Goal: Navigation & Orientation: Find specific page/section

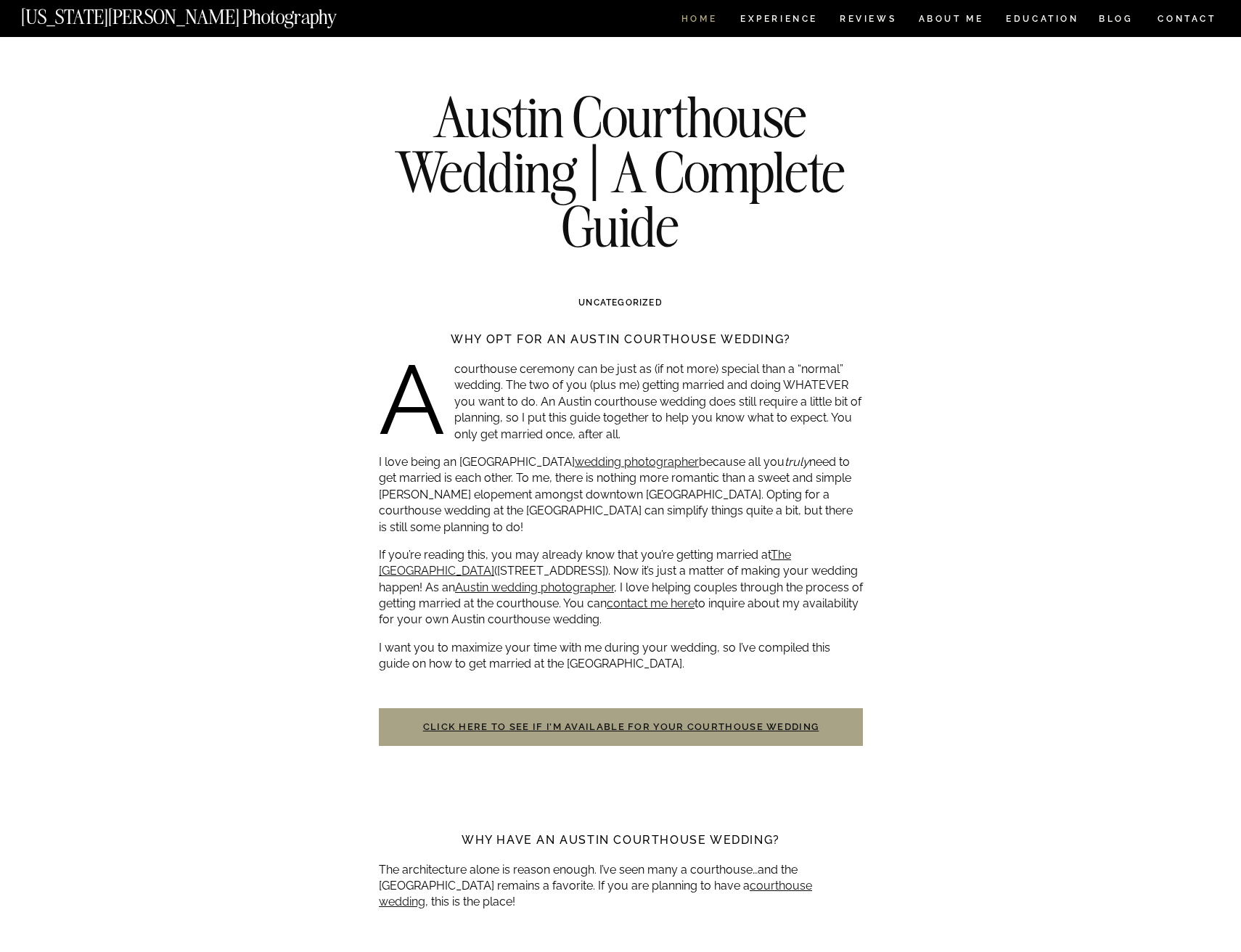
click at [686, 16] on nav "HOME" at bounding box center [698, 21] width 41 height 12
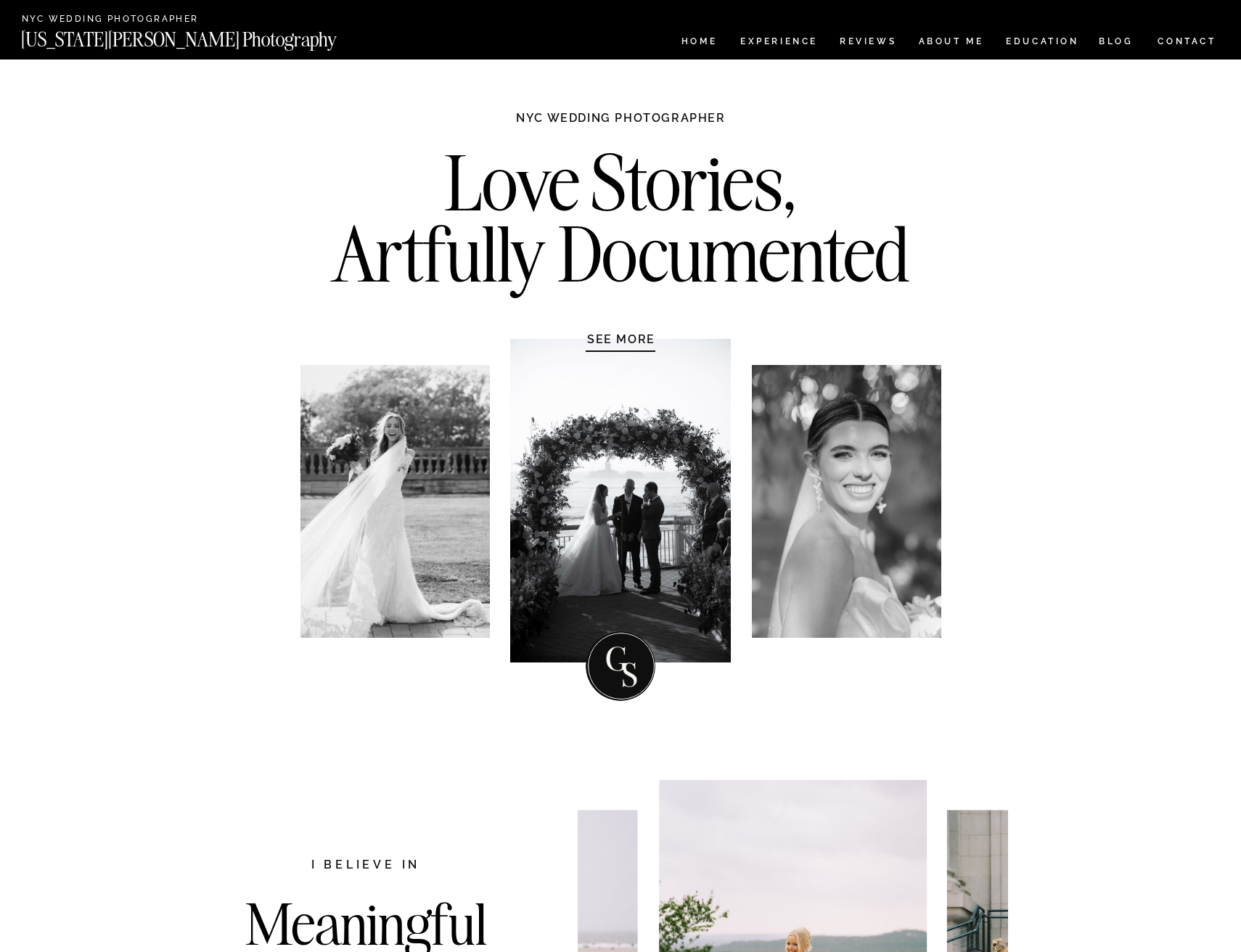
click at [625, 341] on h1 "SEE MORE" at bounding box center [620, 338] width 138 height 15
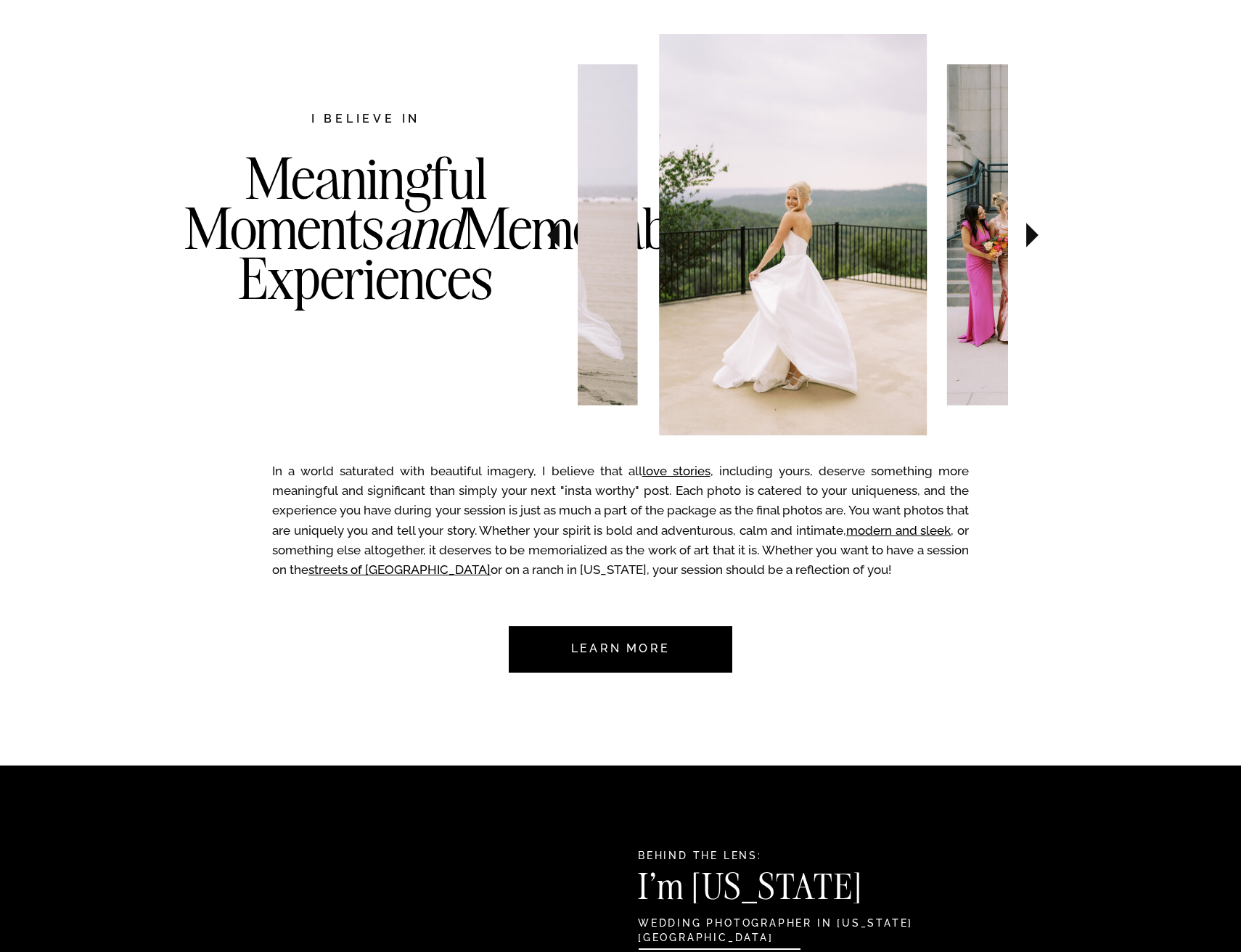
scroll to position [749, 0]
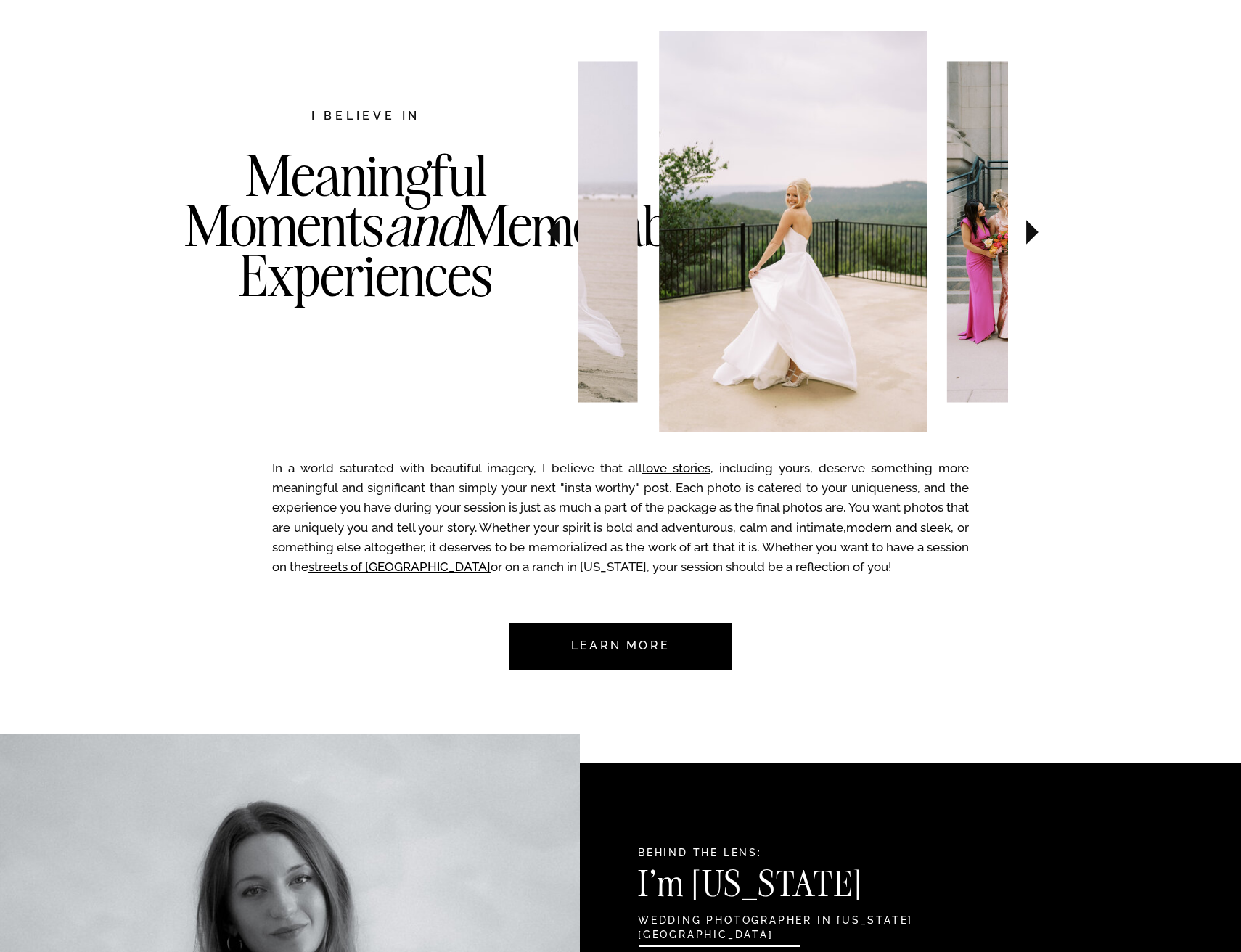
click at [1021, 238] on icon at bounding box center [1032, 232] width 48 height 51
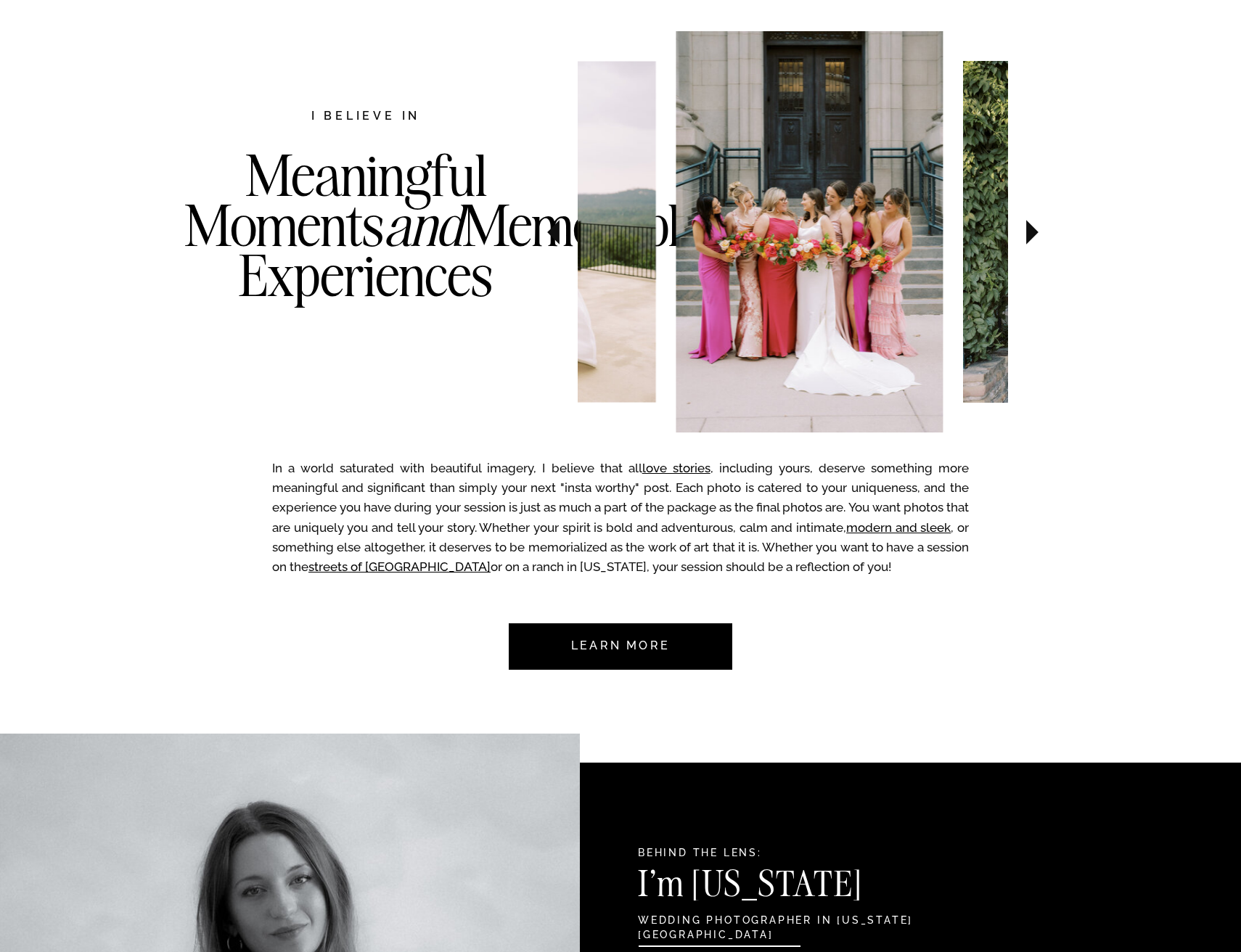
click at [1021, 238] on icon at bounding box center [1032, 232] width 48 height 51
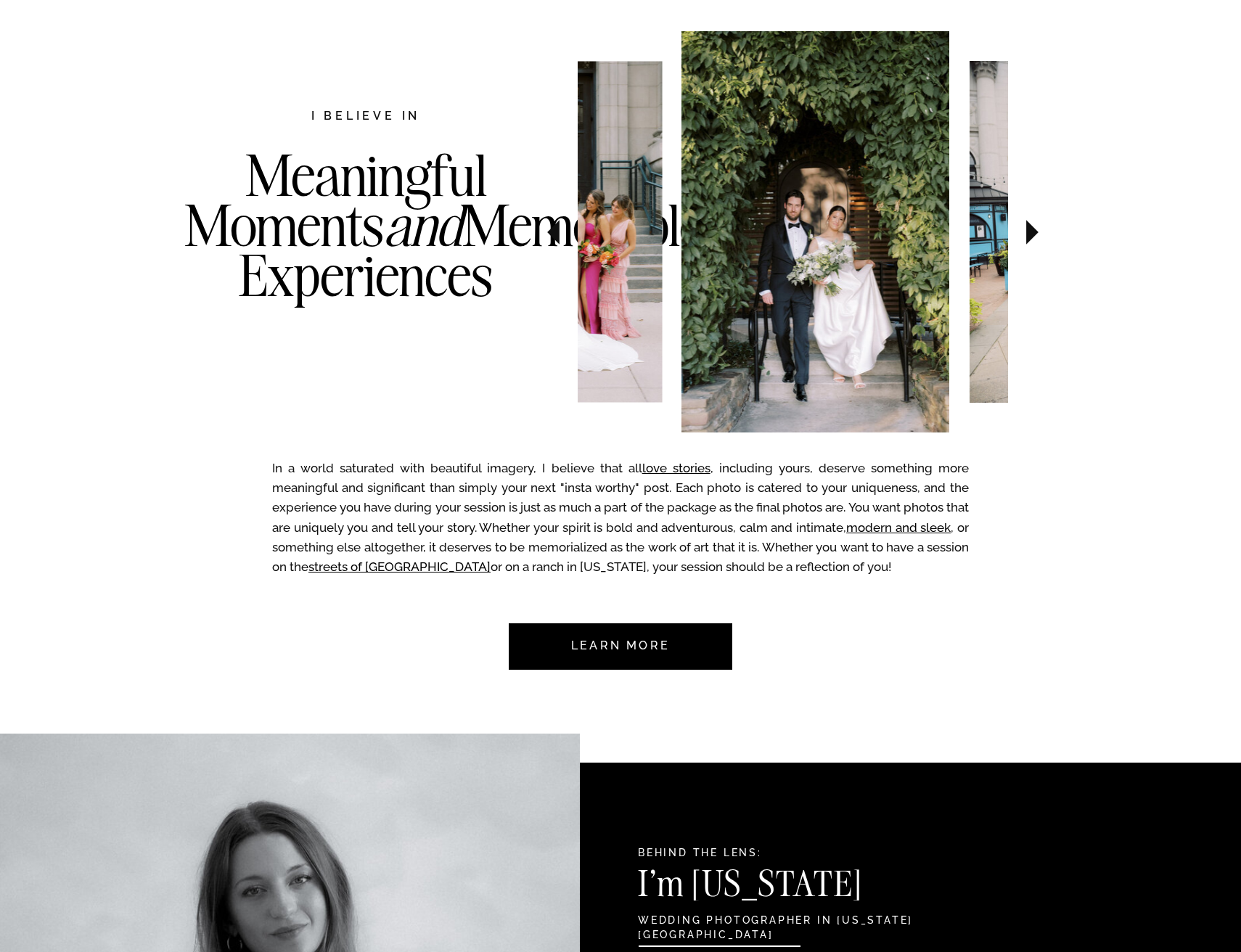
click at [1021, 238] on icon at bounding box center [1032, 232] width 48 height 51
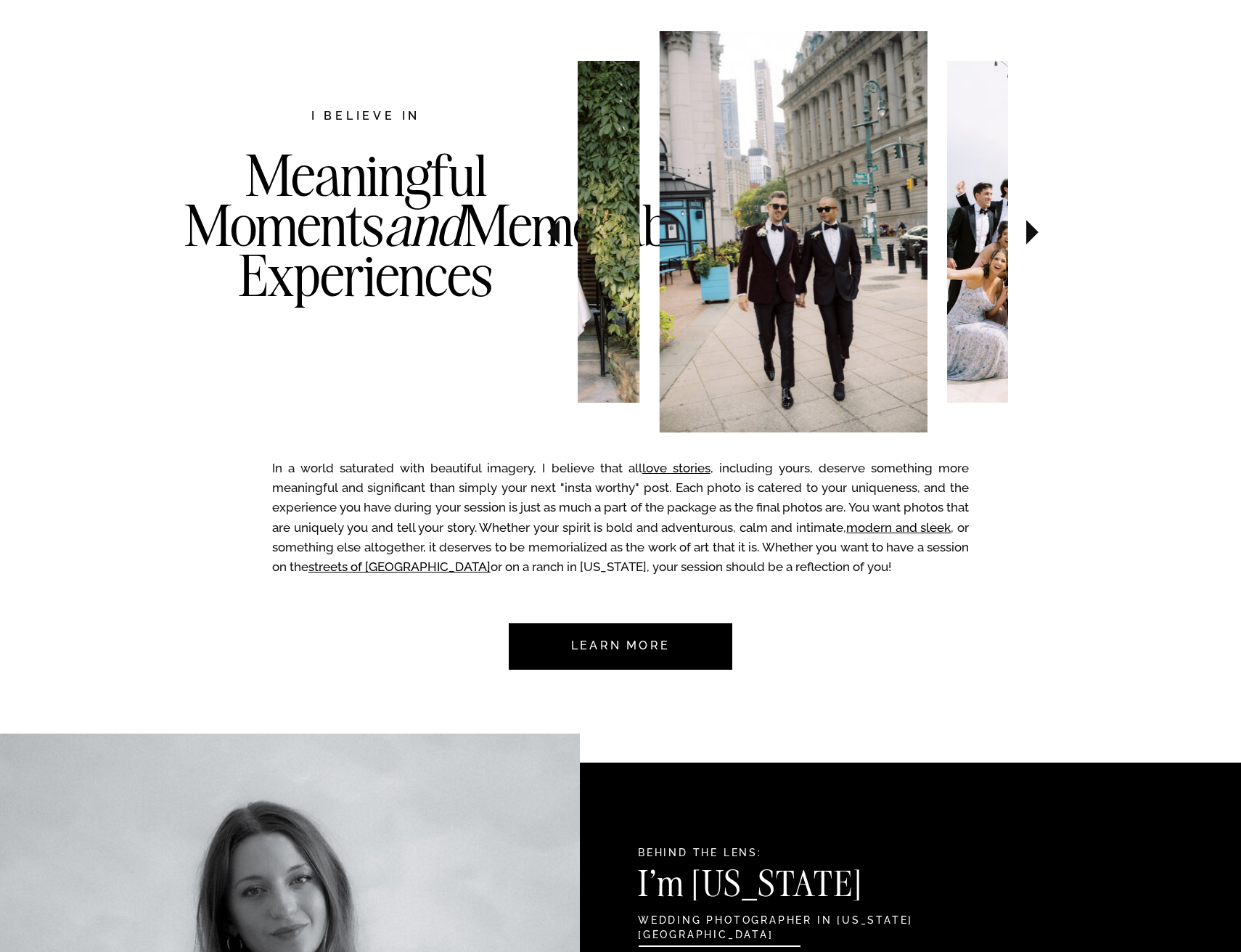
click at [707, 639] on div at bounding box center [620, 646] width 224 height 47
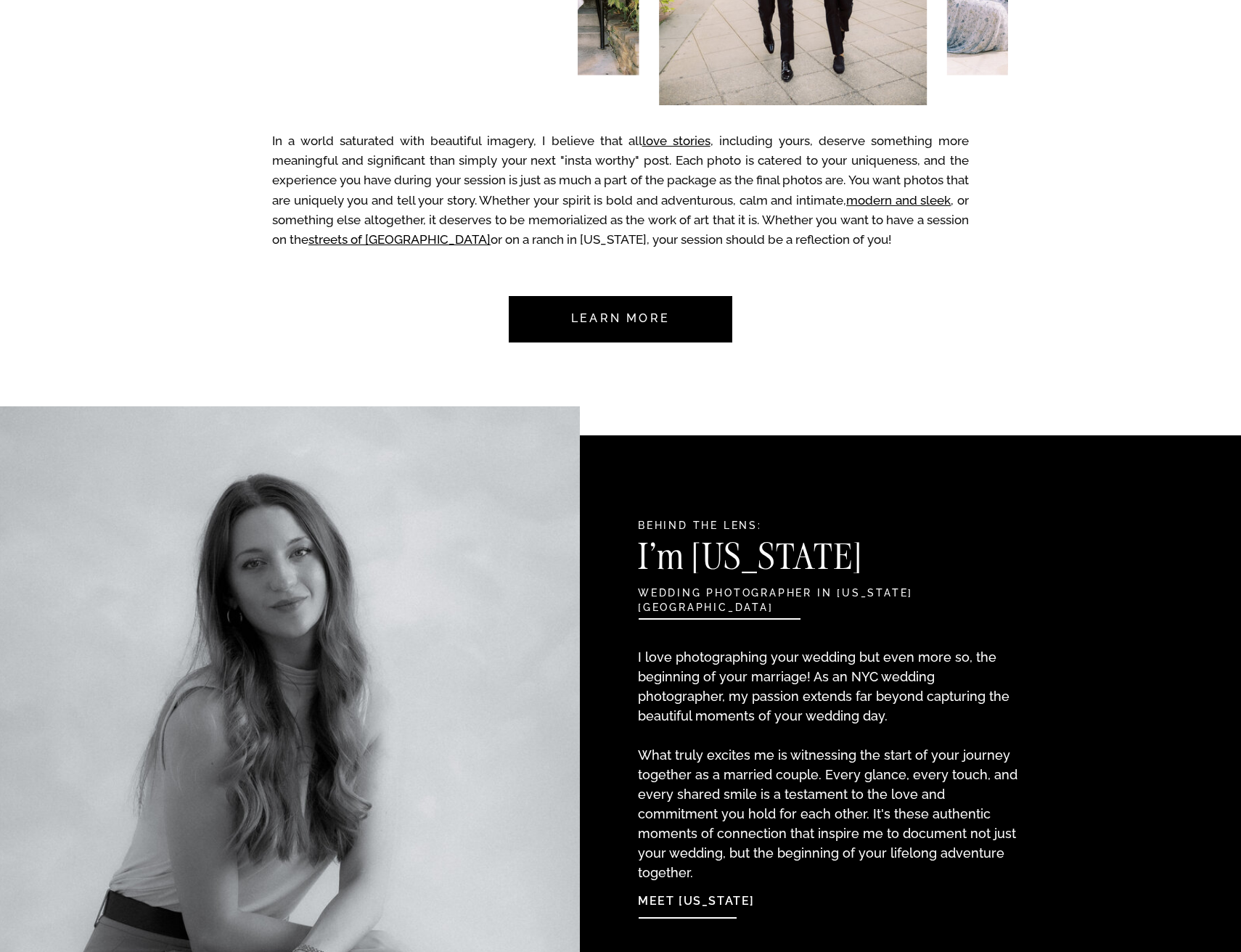
scroll to position [641, 0]
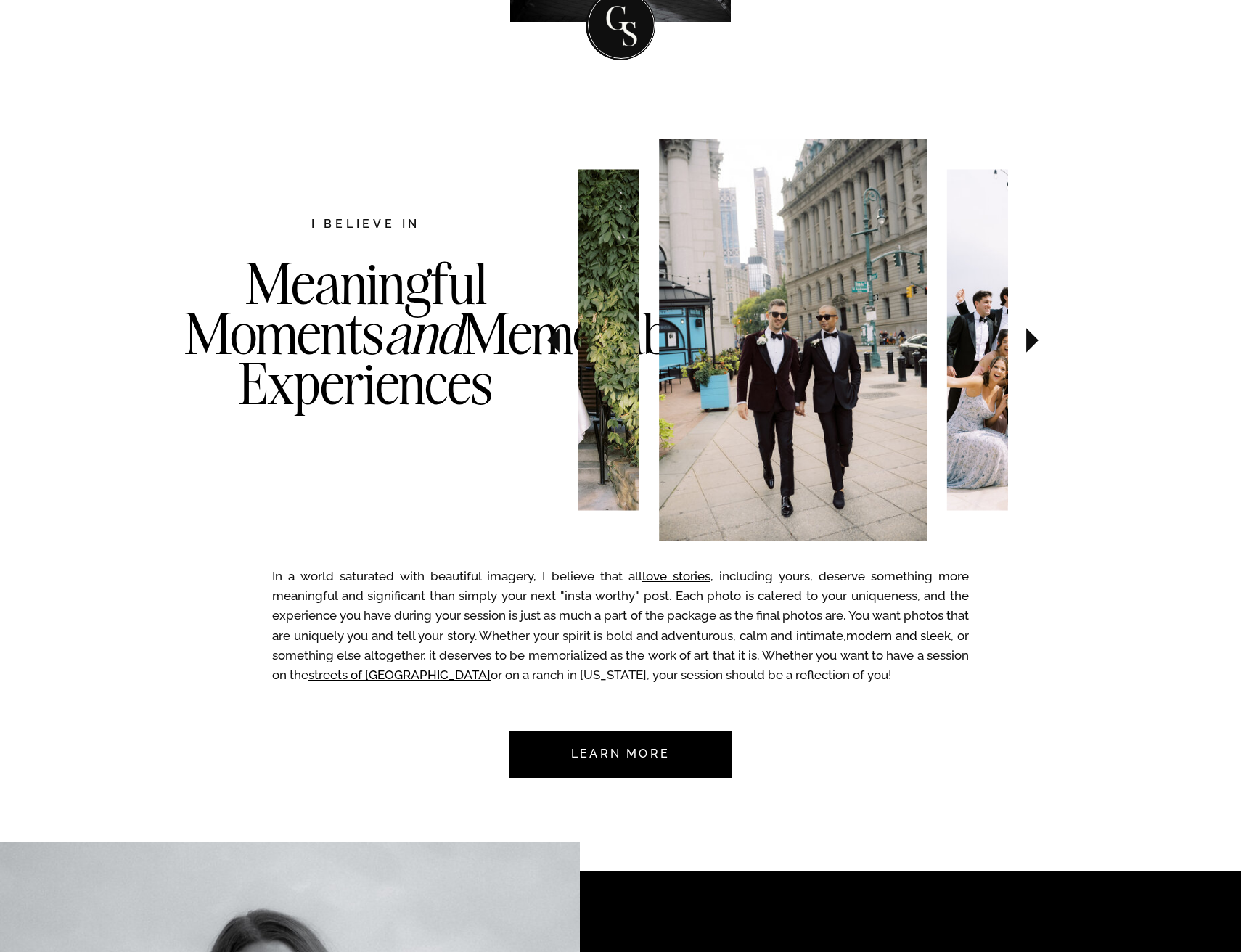
click at [748, 366] on img at bounding box center [792, 340] width 267 height 402
click at [1026, 339] on icon at bounding box center [1032, 340] width 48 height 51
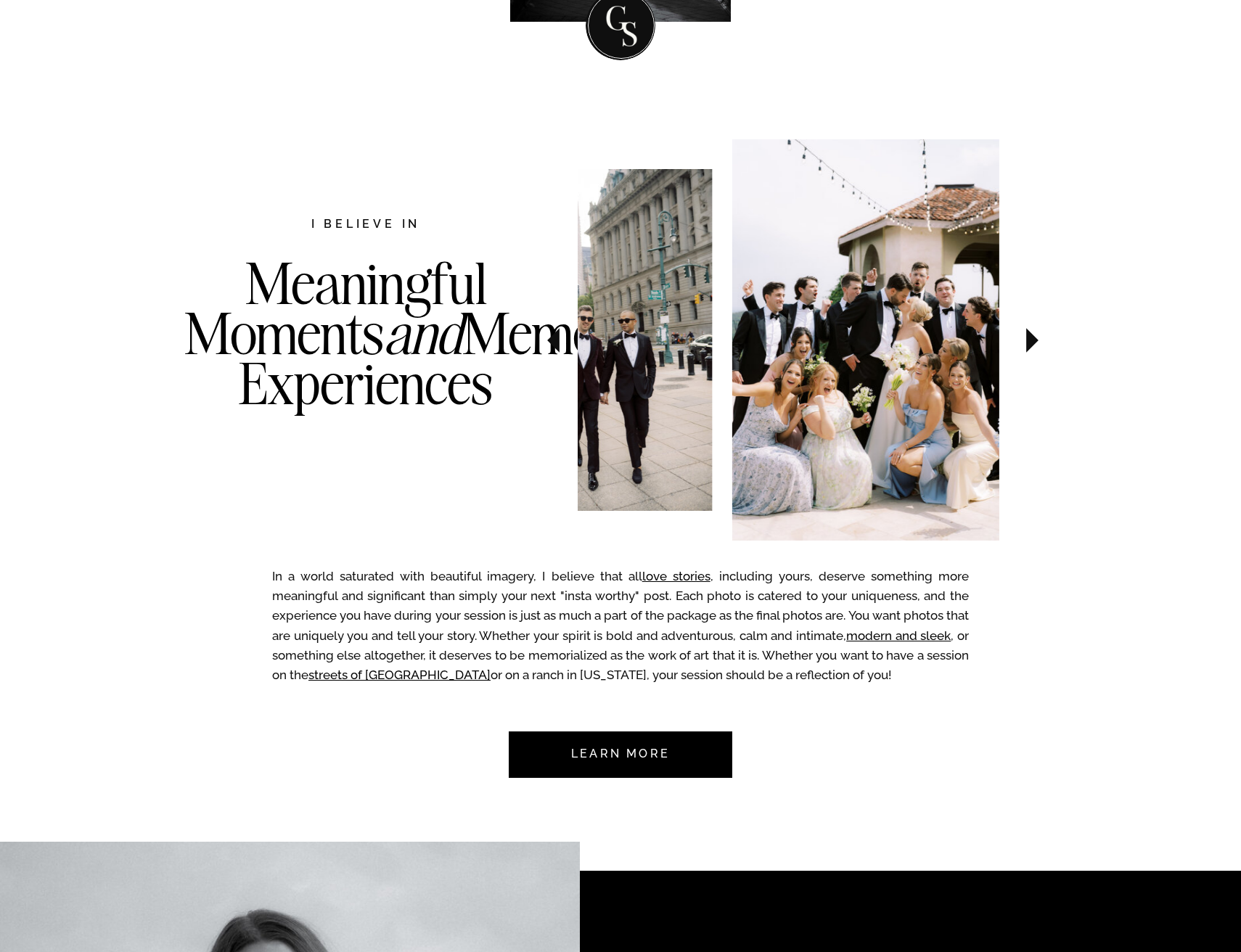
click at [1026, 339] on icon at bounding box center [1032, 340] width 48 height 51
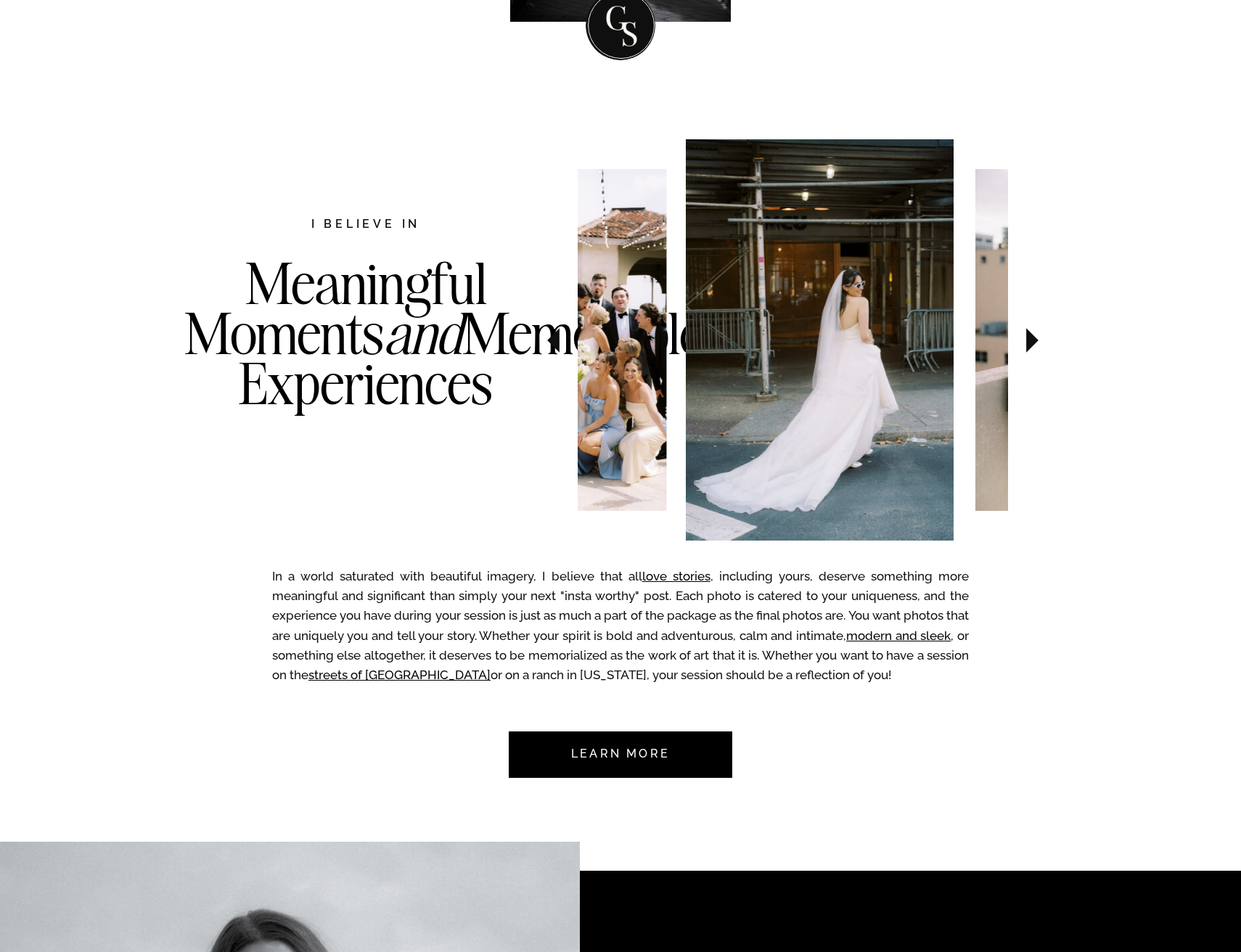
click at [1026, 339] on icon at bounding box center [1032, 340] width 48 height 51
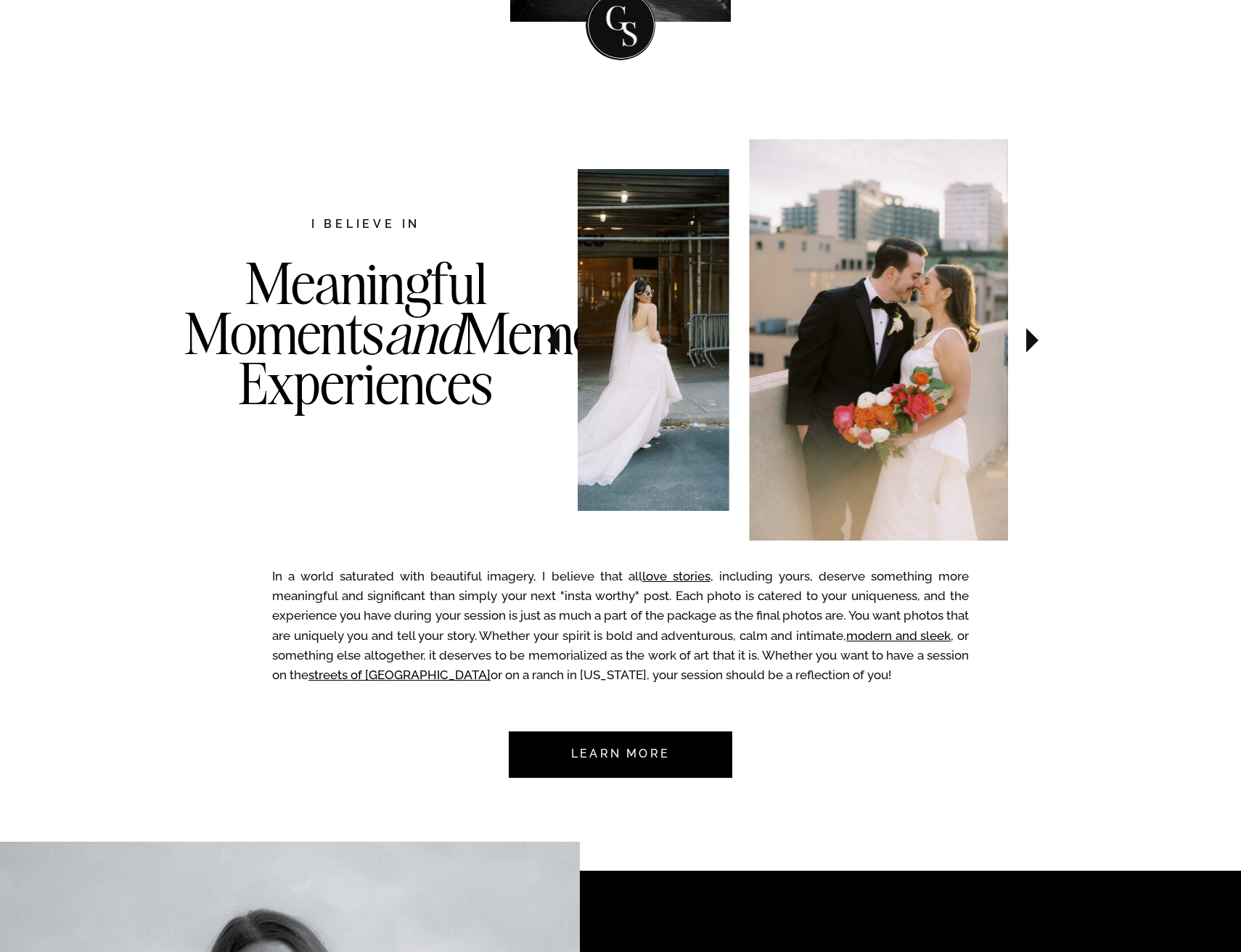
click at [1026, 339] on icon at bounding box center [1032, 340] width 48 height 51
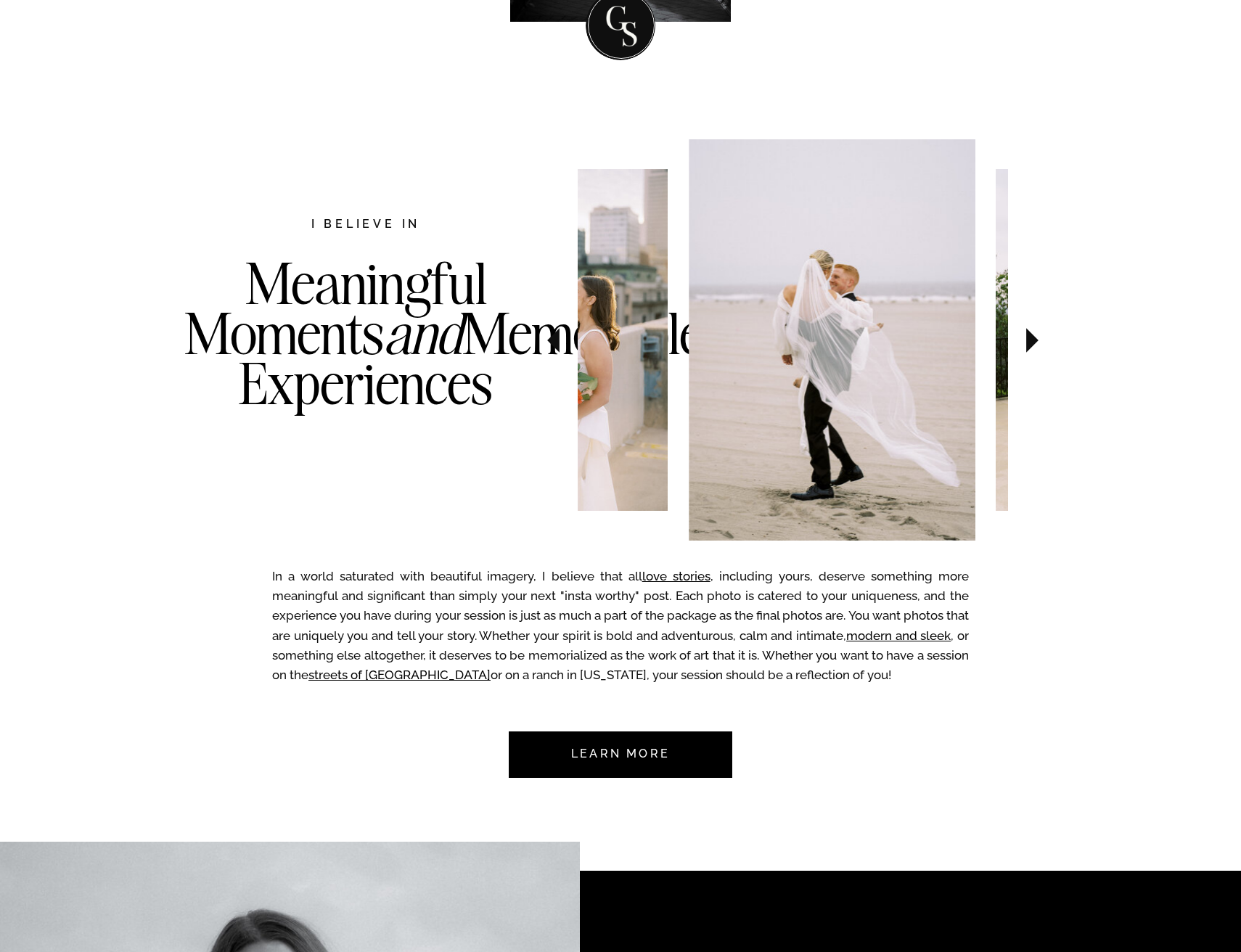
click at [1026, 339] on icon at bounding box center [1032, 340] width 48 height 51
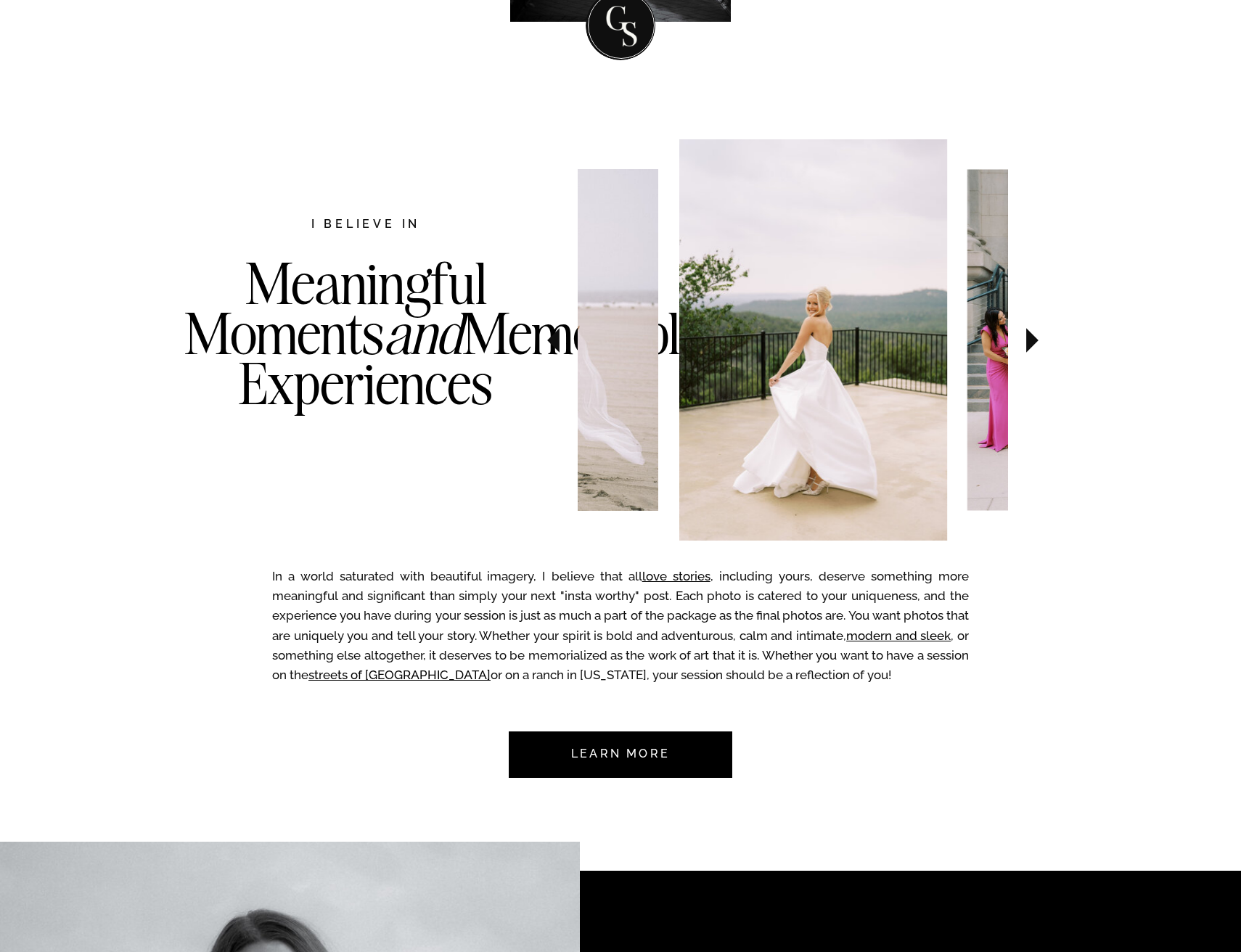
click at [1026, 339] on icon at bounding box center [1032, 340] width 48 height 51
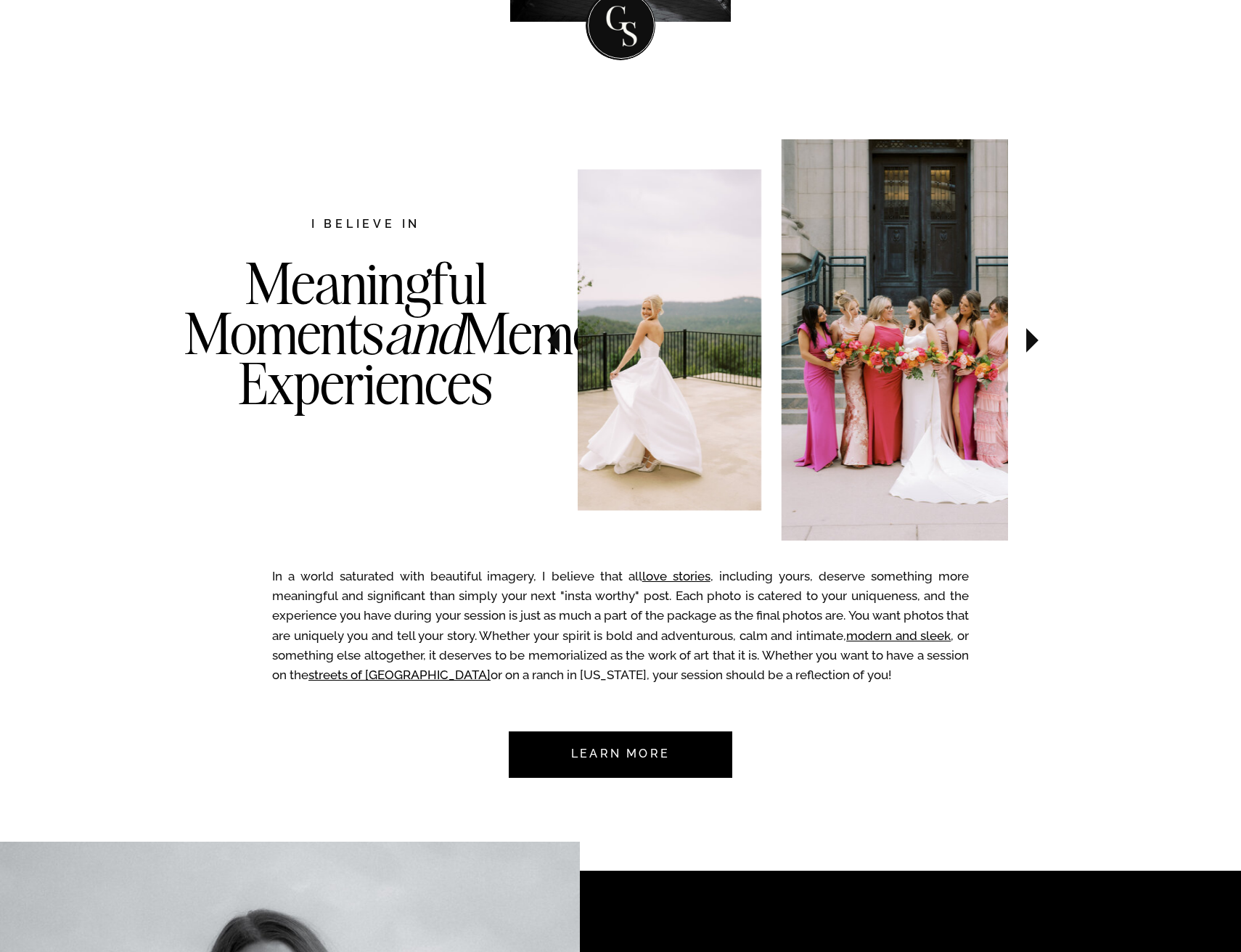
click at [1026, 339] on icon at bounding box center [1032, 340] width 48 height 51
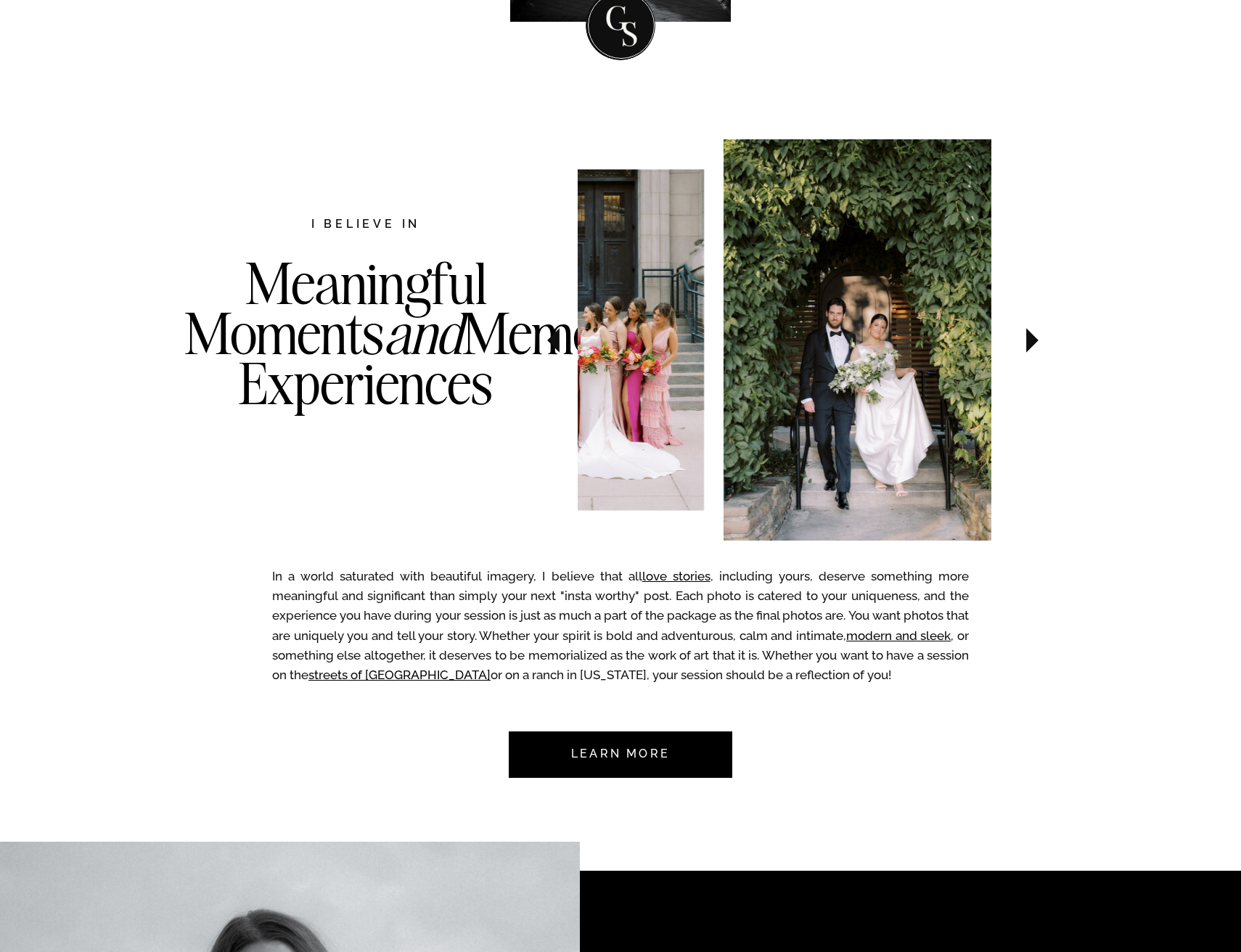
click at [1026, 339] on icon at bounding box center [1032, 340] width 48 height 51
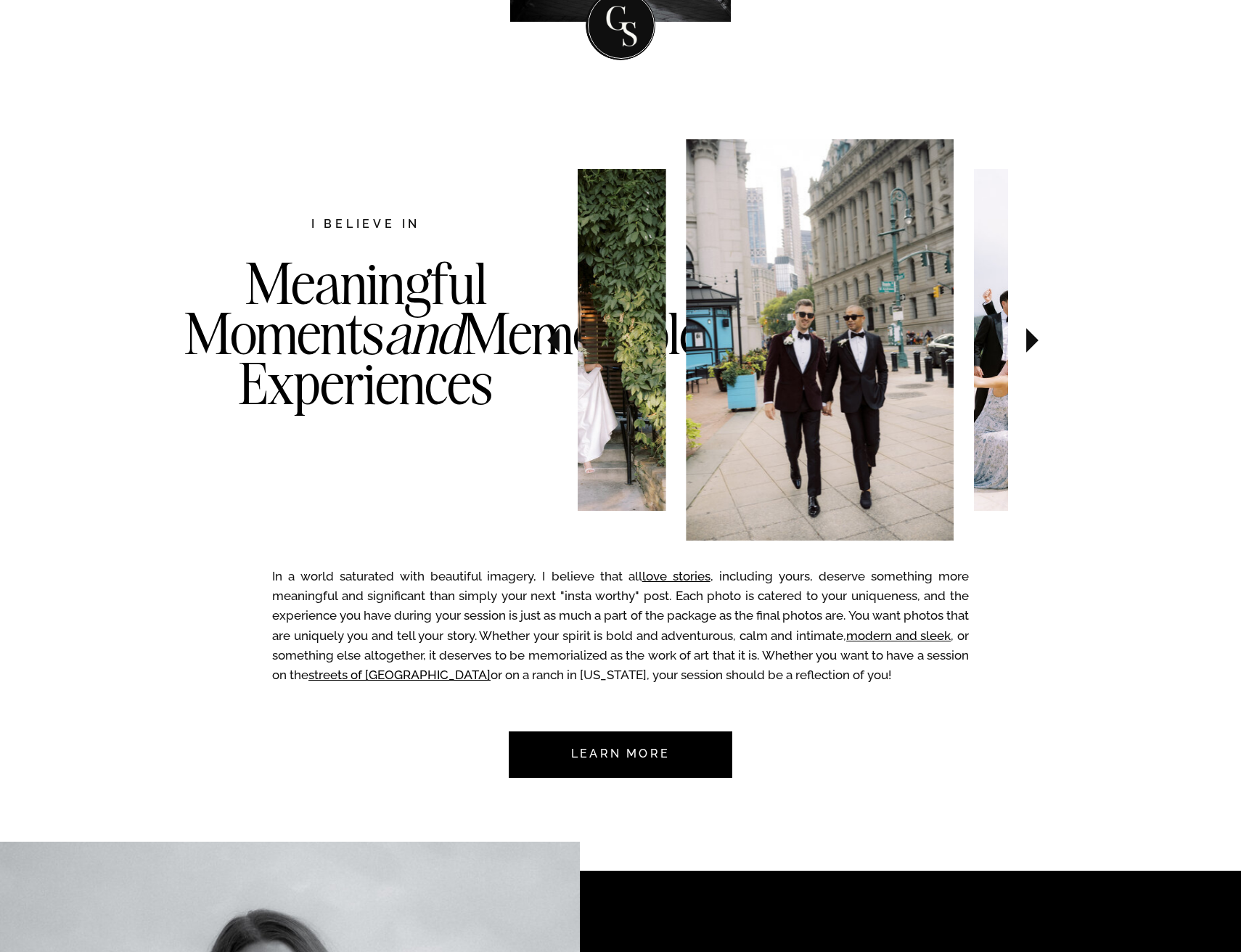
click at [1026, 339] on icon at bounding box center [1032, 340] width 48 height 51
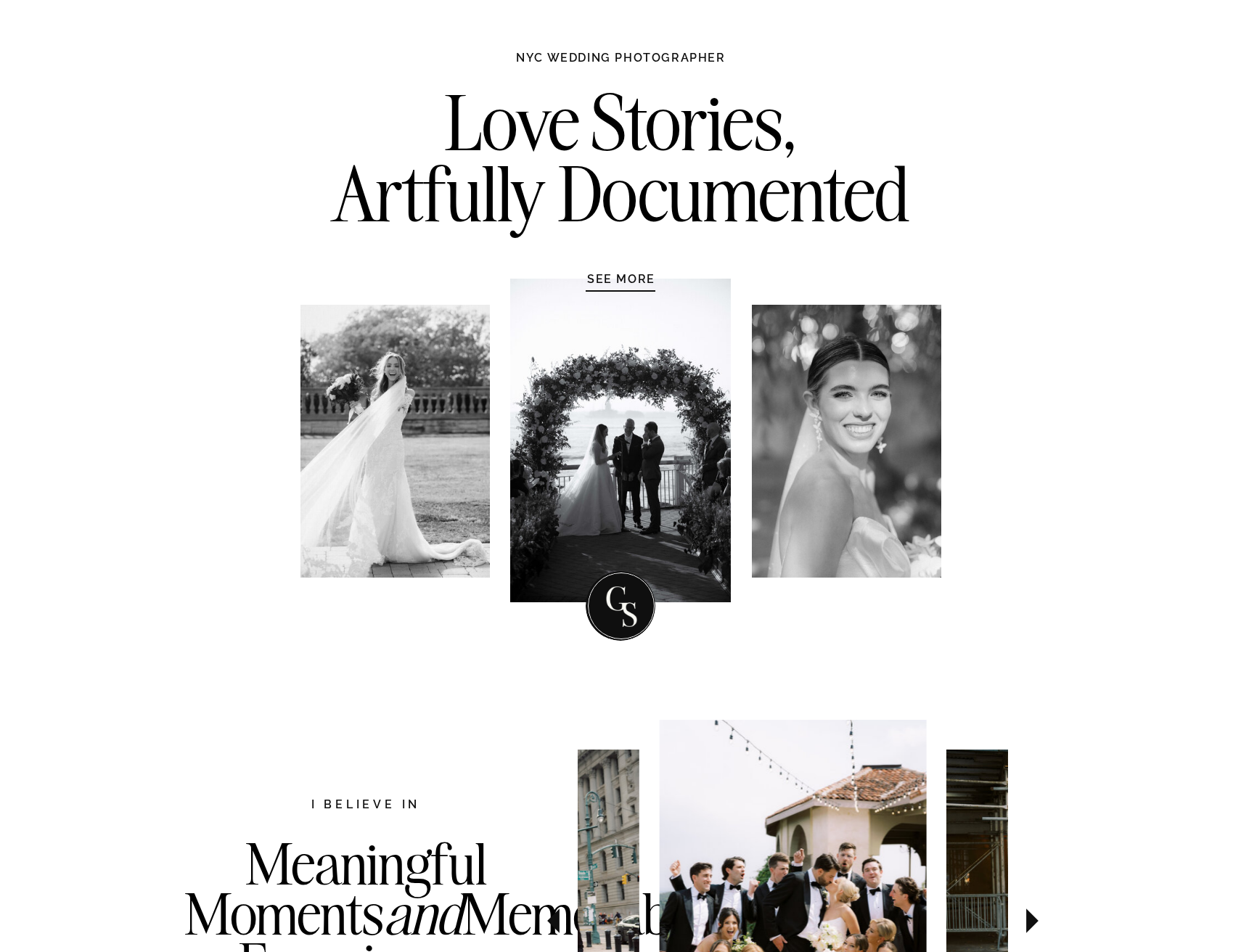
scroll to position [0, 0]
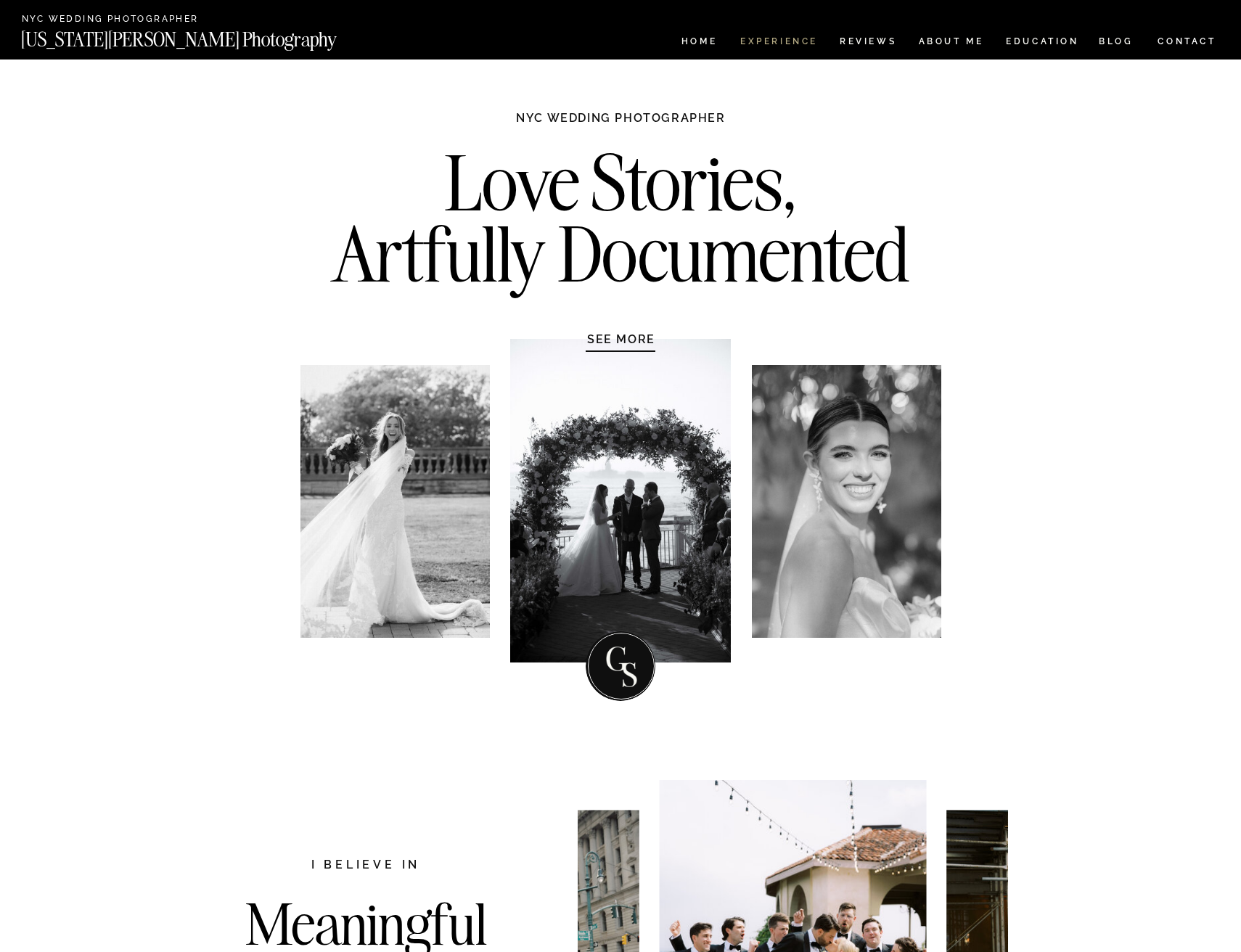
click at [780, 38] on nav "Experience" at bounding box center [778, 43] width 76 height 12
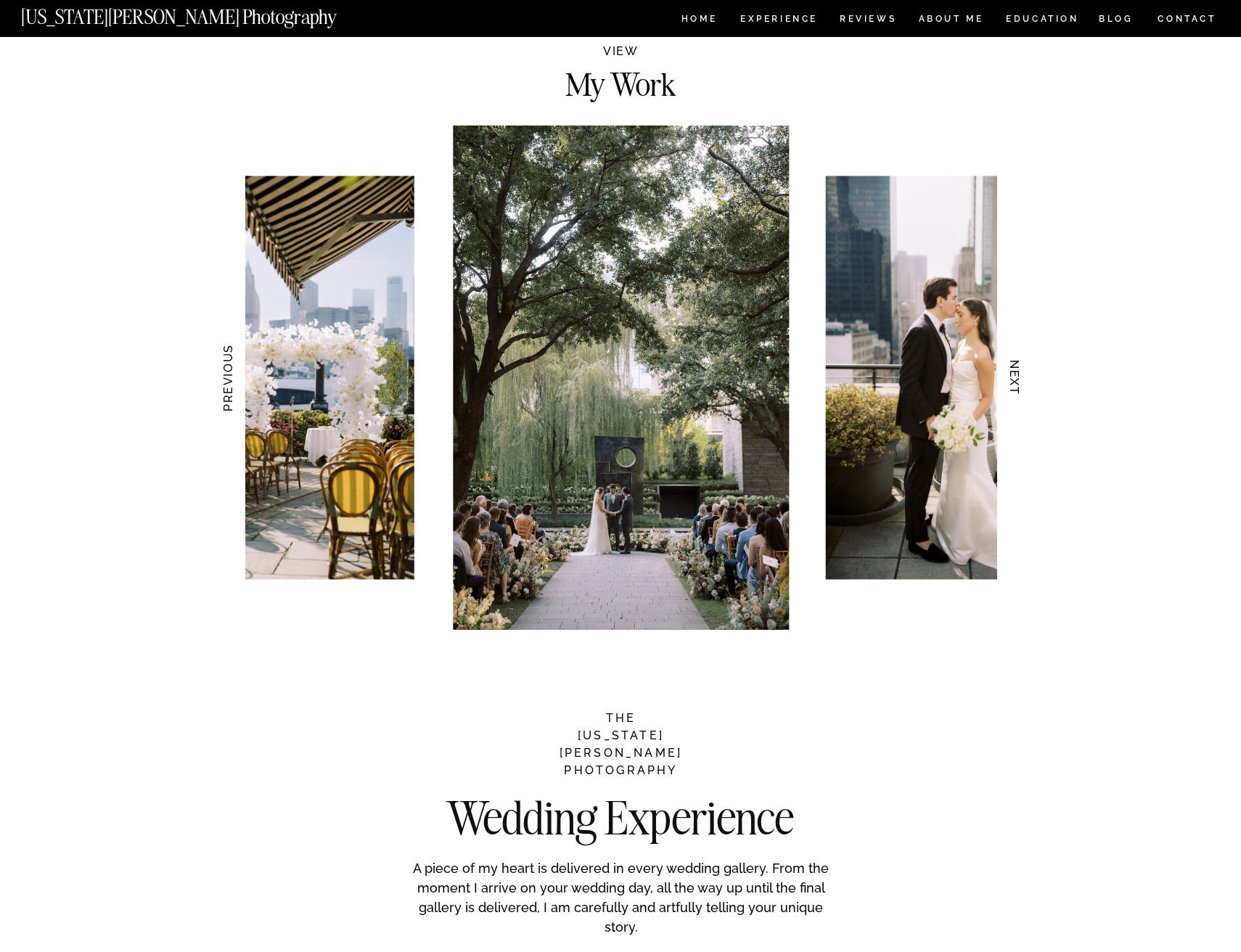
scroll to position [1161, 0]
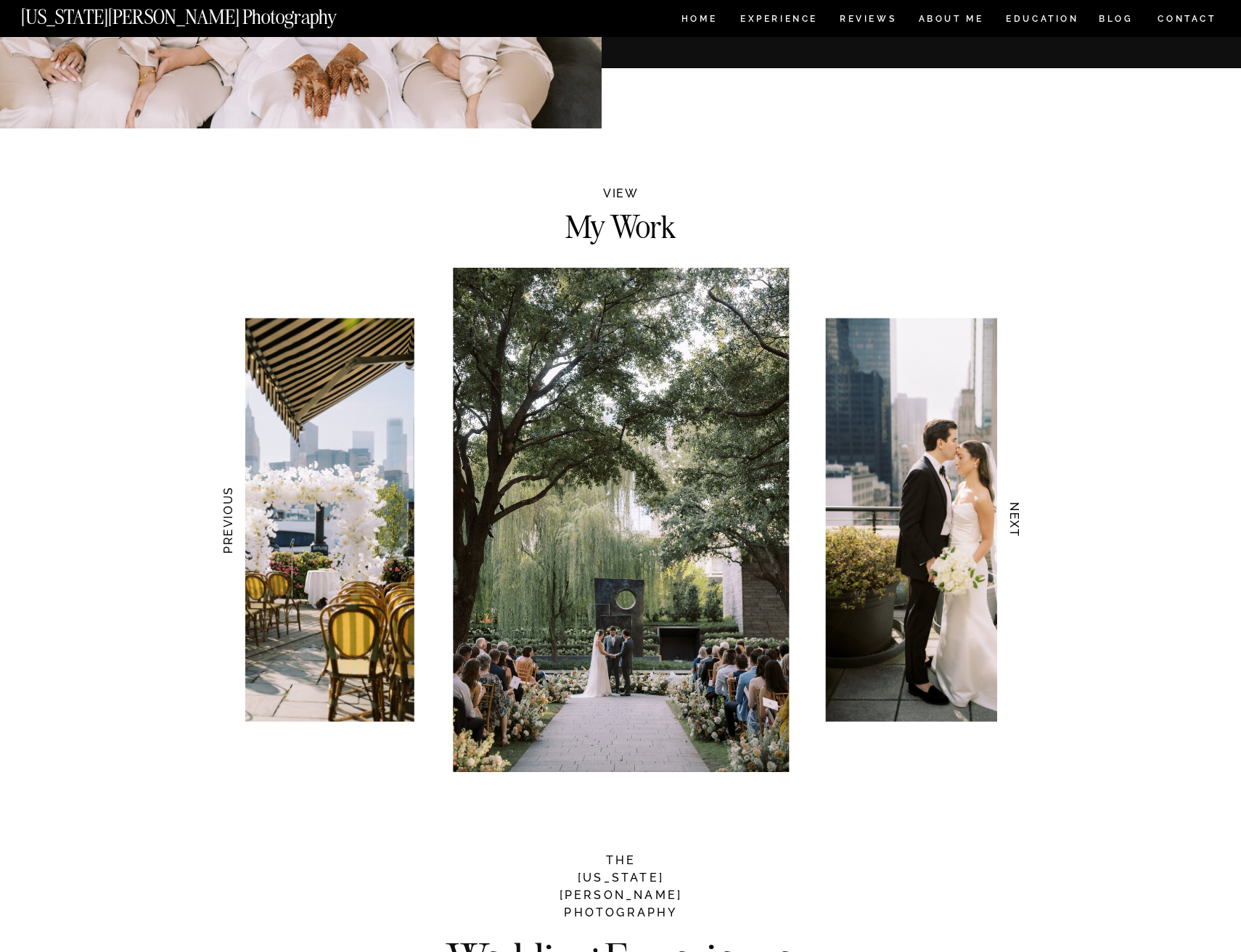
click at [1013, 526] on h3 "NEXT" at bounding box center [1015, 520] width 16 height 91
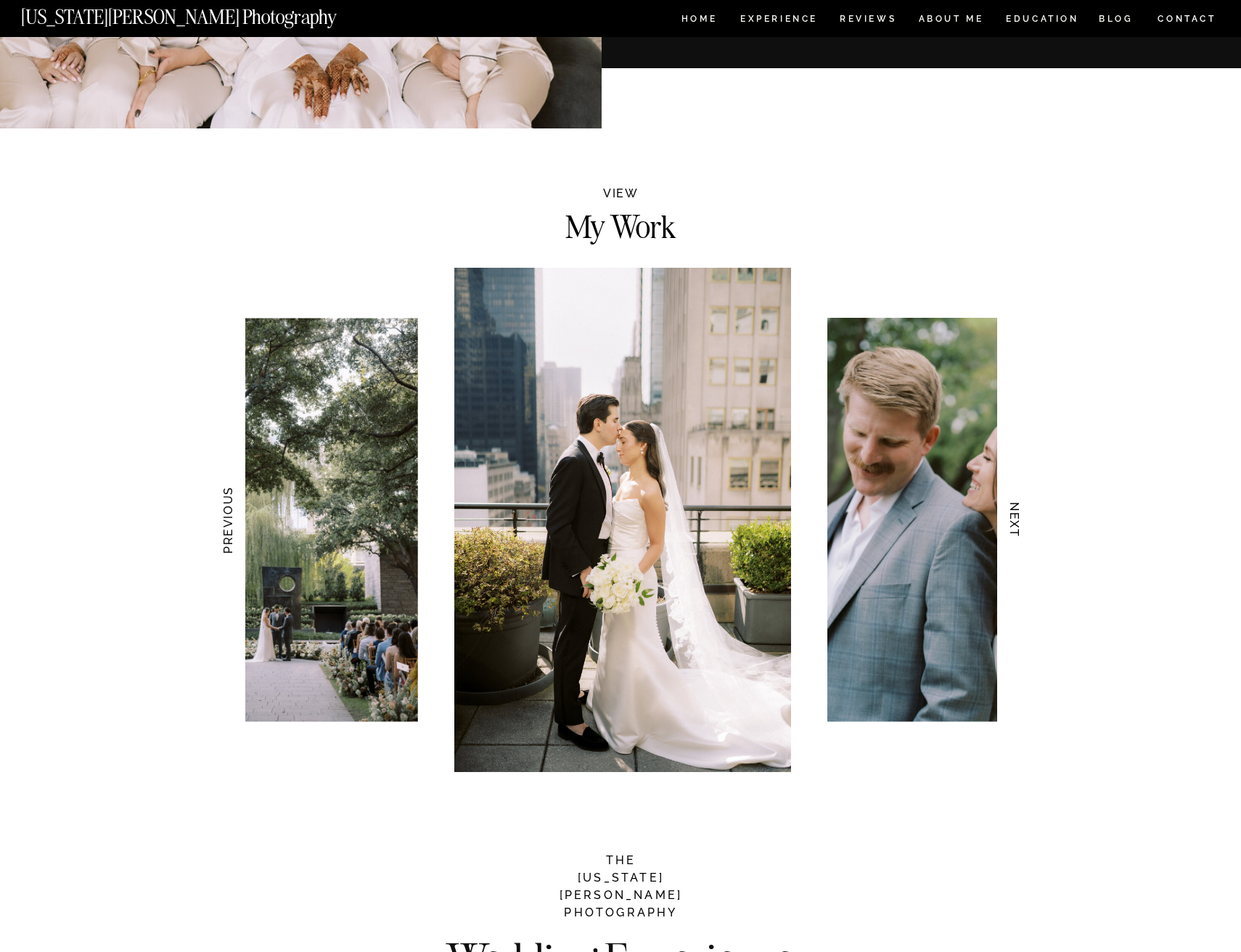
click at [1013, 526] on h3 "NEXT" at bounding box center [1015, 520] width 16 height 91
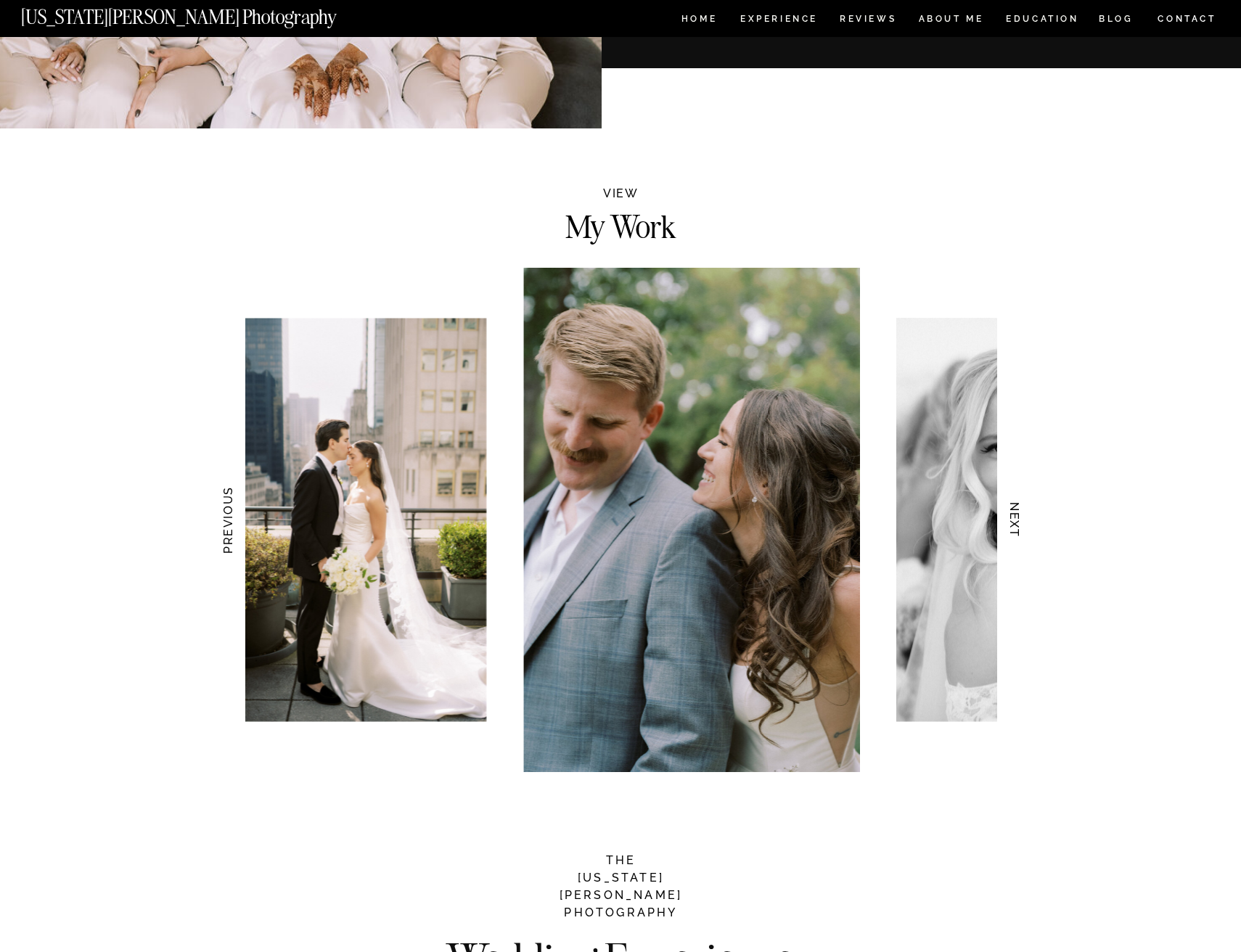
click at [1013, 526] on h3 "NEXT" at bounding box center [1015, 520] width 16 height 91
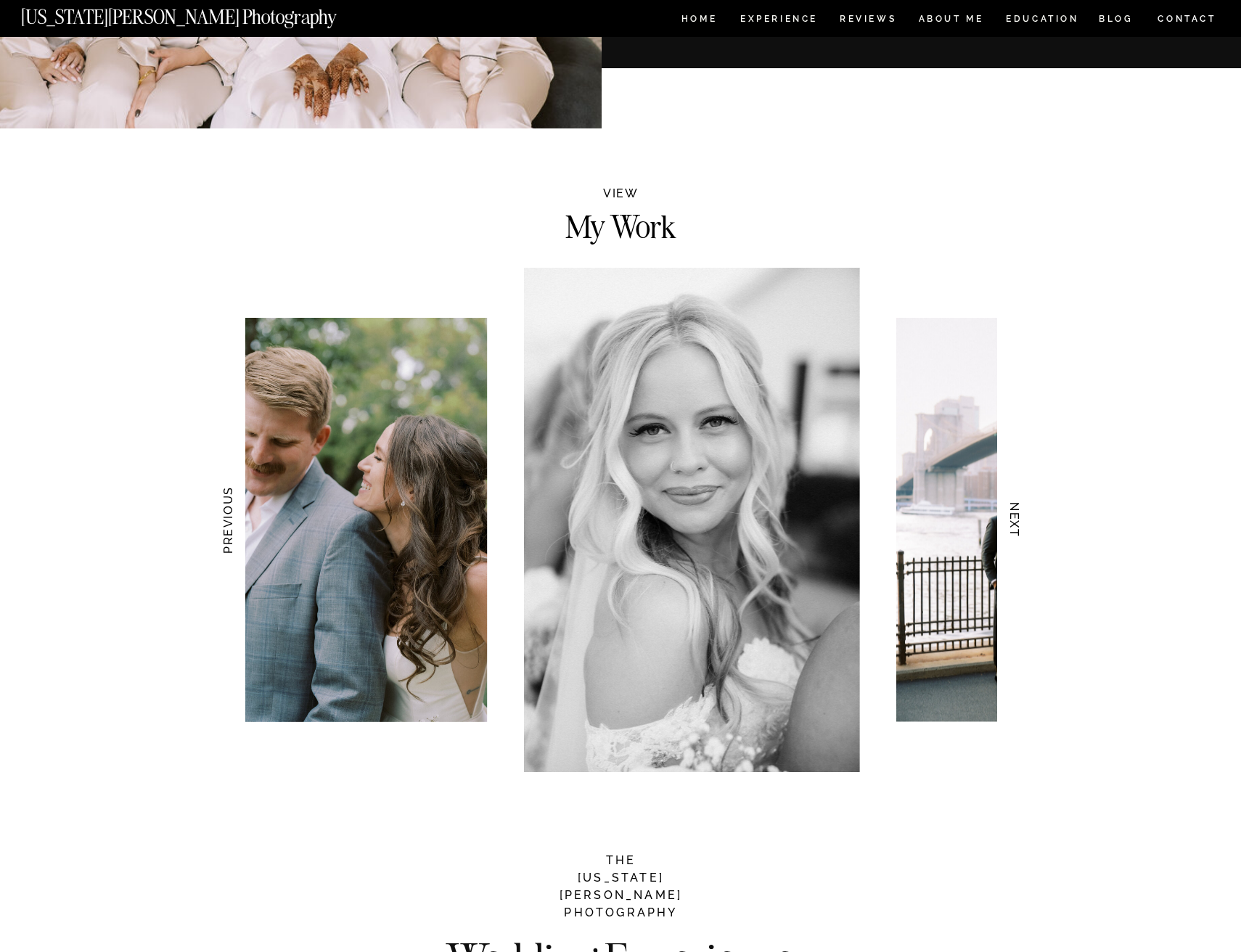
click at [1013, 526] on h3 "NEXT" at bounding box center [1015, 520] width 16 height 91
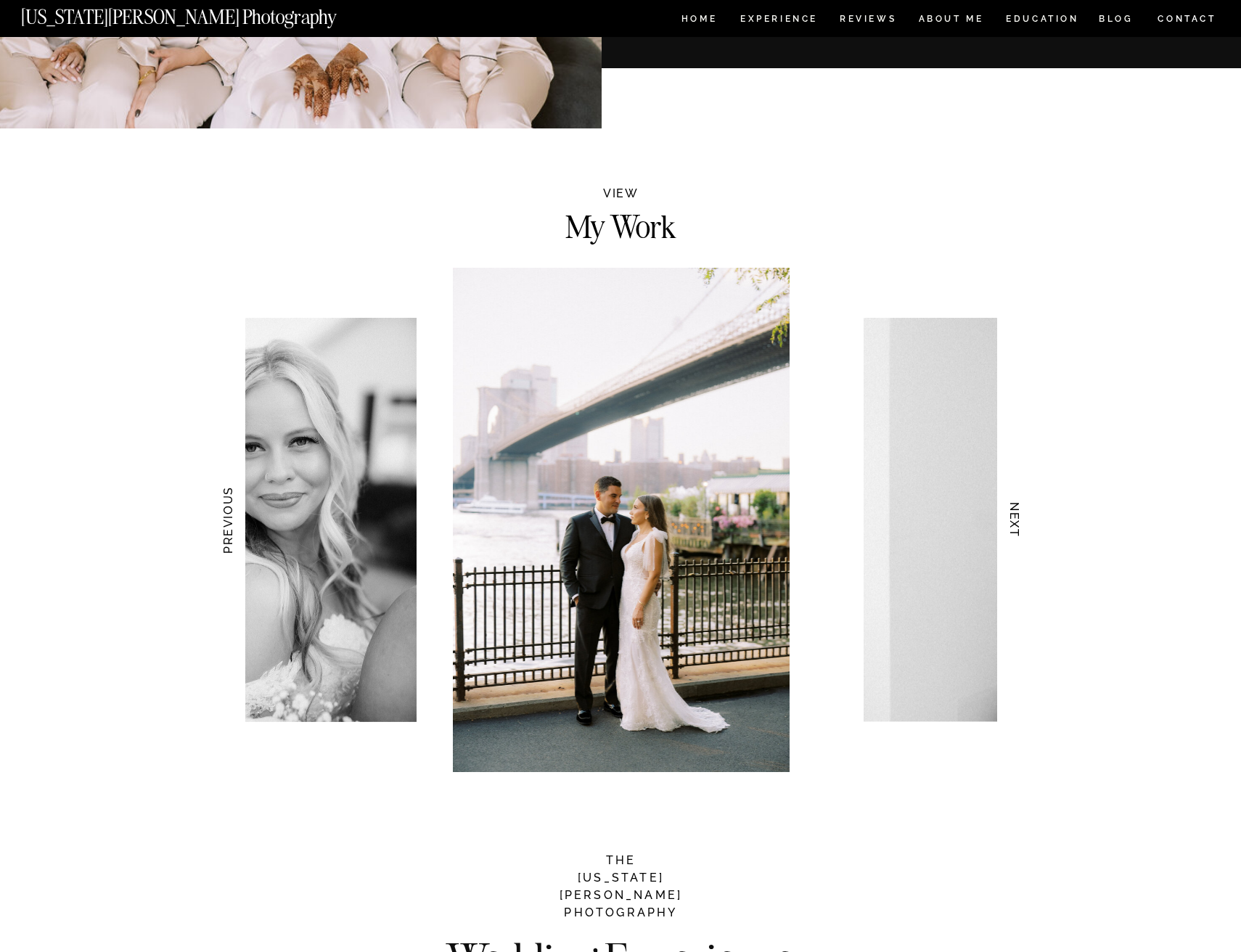
click at [1013, 526] on h3 "NEXT" at bounding box center [1015, 520] width 16 height 91
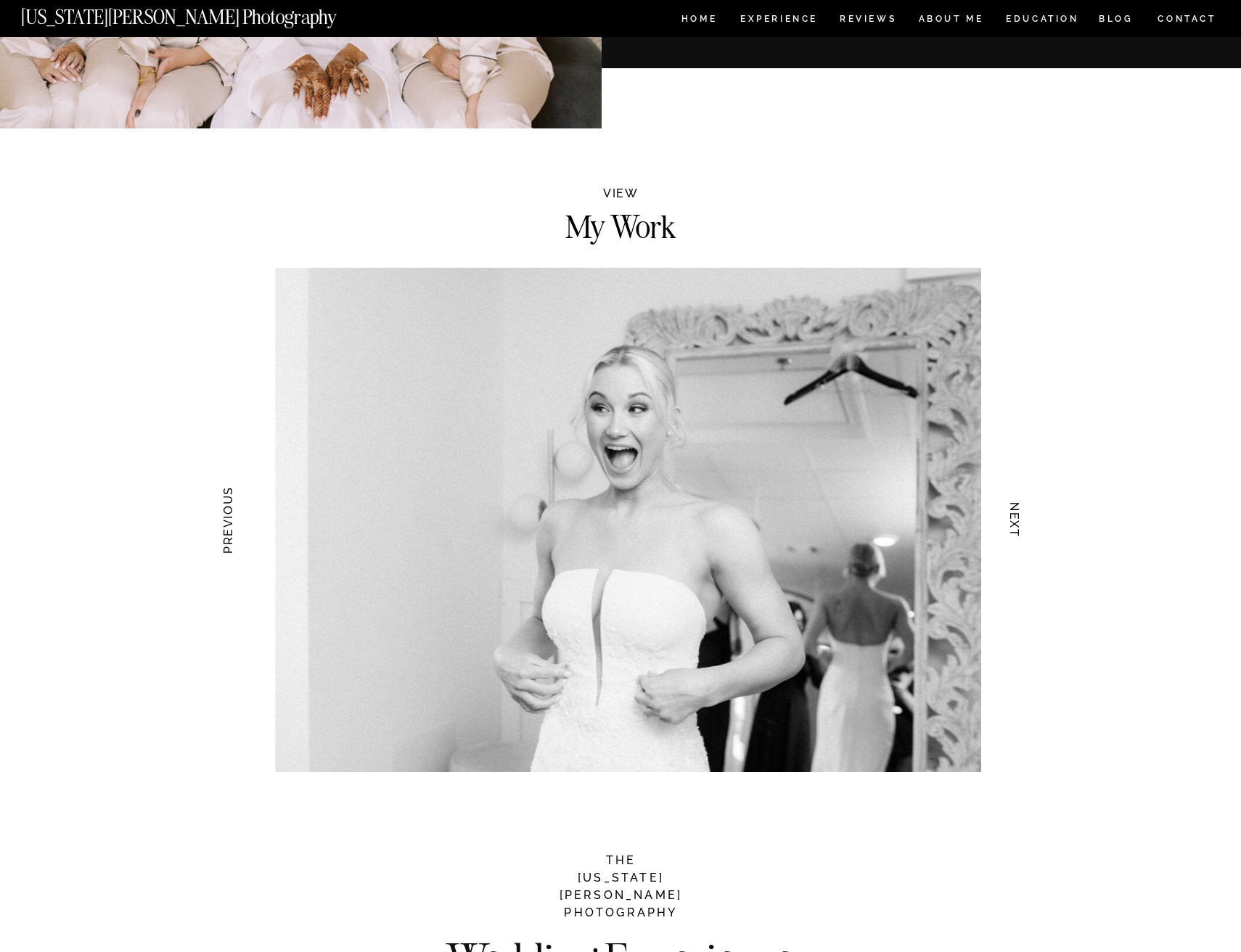
click at [1013, 526] on h3 "NEXT" at bounding box center [1015, 520] width 16 height 91
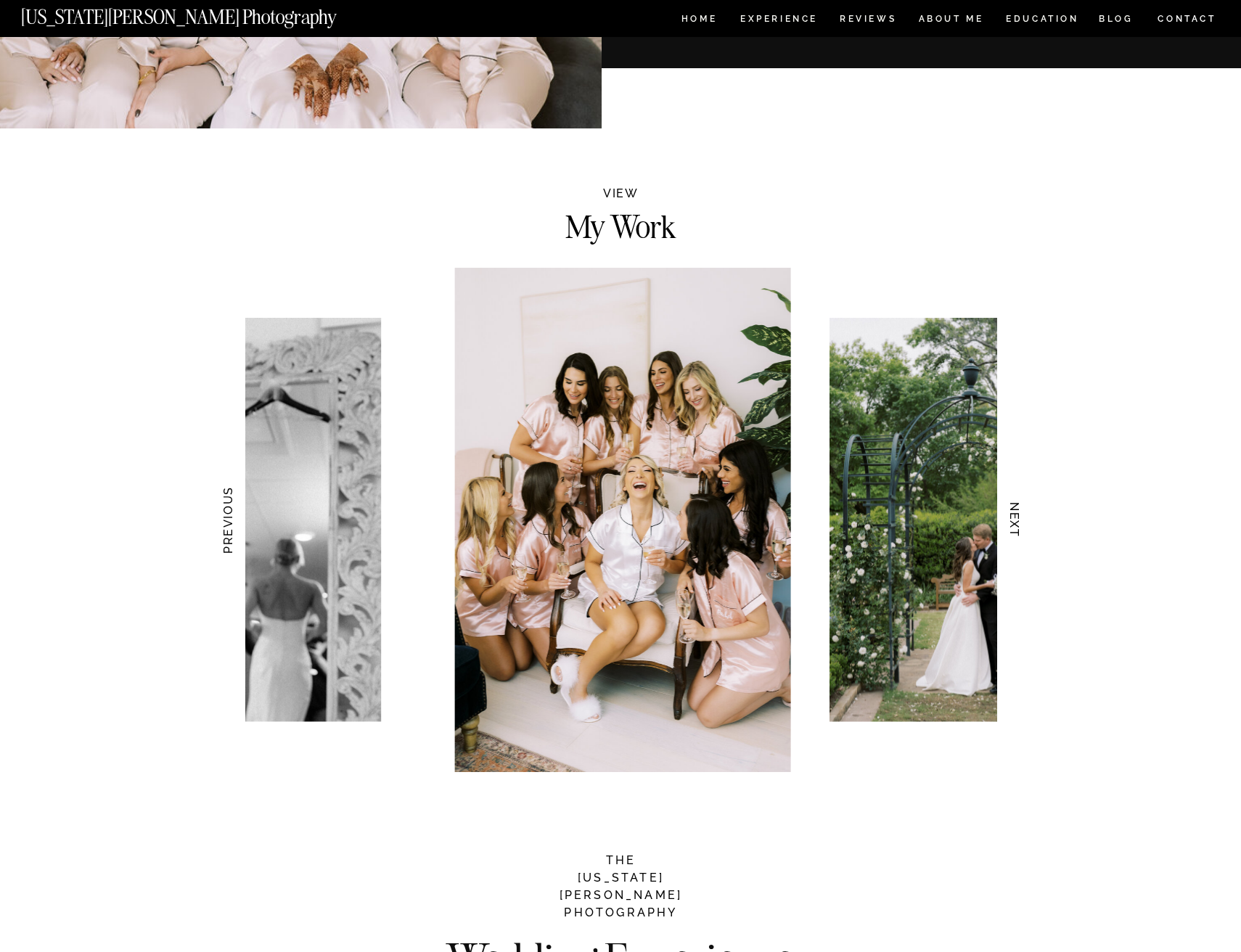
click at [1013, 526] on h3 "NEXT" at bounding box center [1015, 520] width 16 height 91
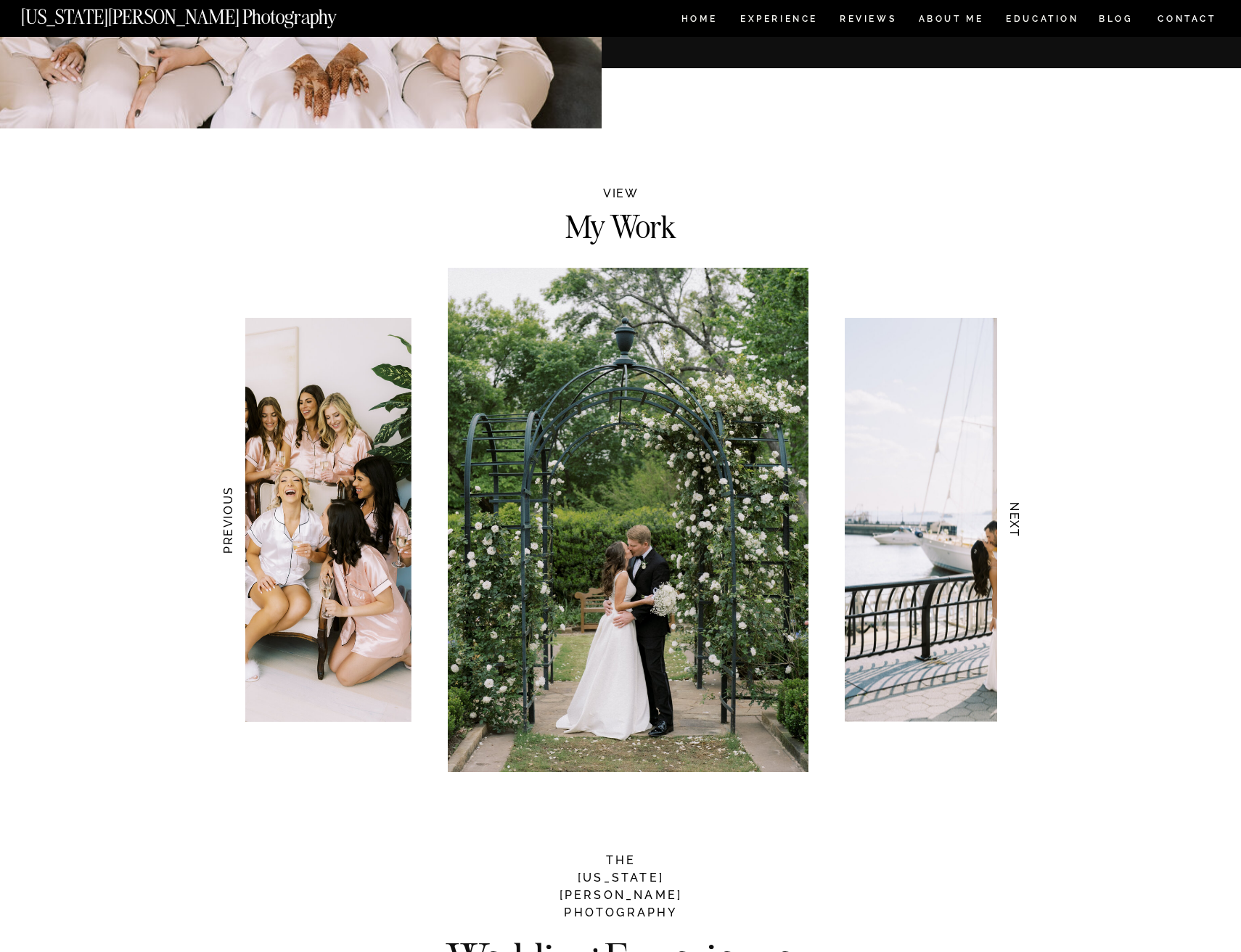
click at [1013, 526] on h3 "NEXT" at bounding box center [1015, 520] width 16 height 91
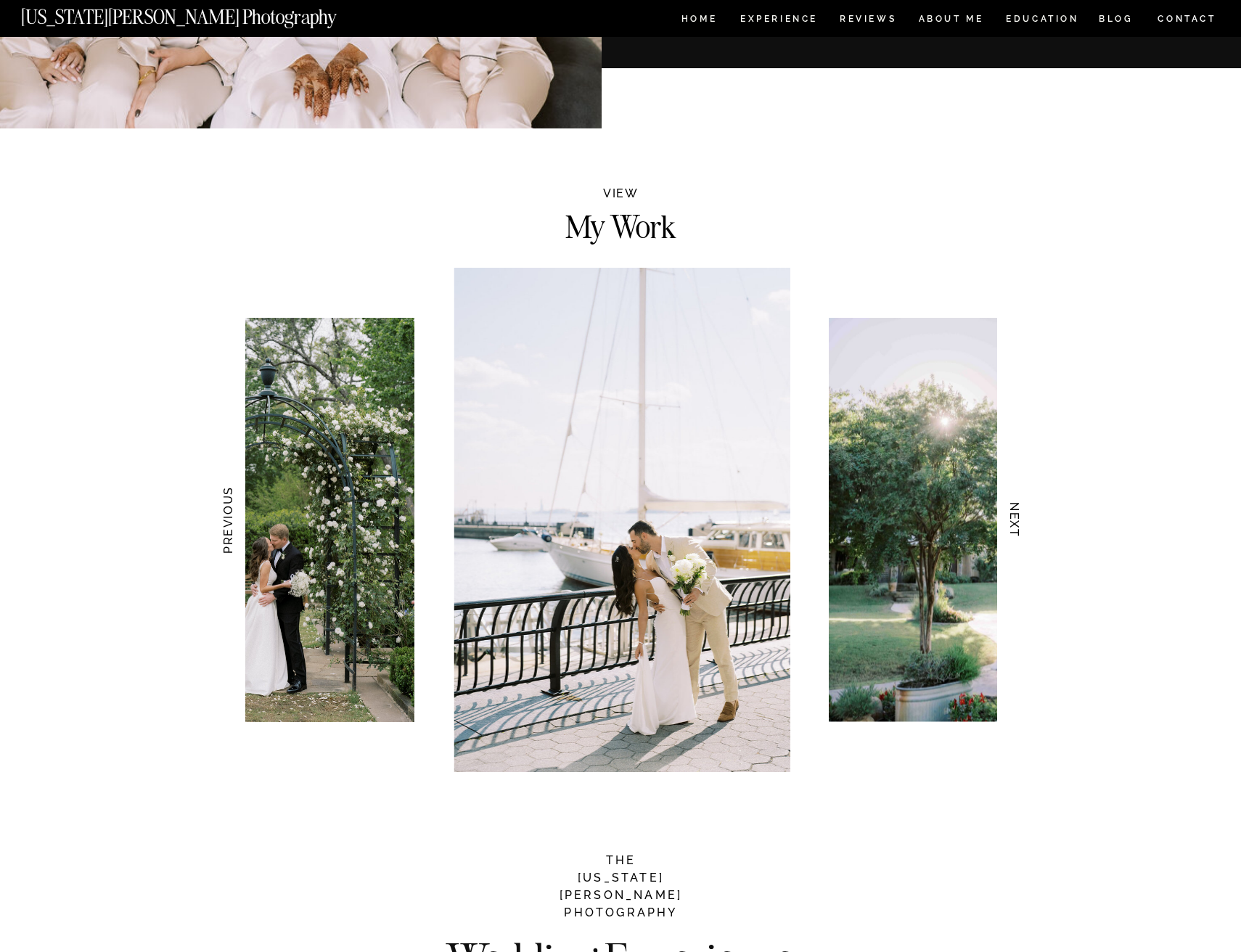
click at [1013, 526] on h3 "NEXT" at bounding box center [1015, 520] width 16 height 91
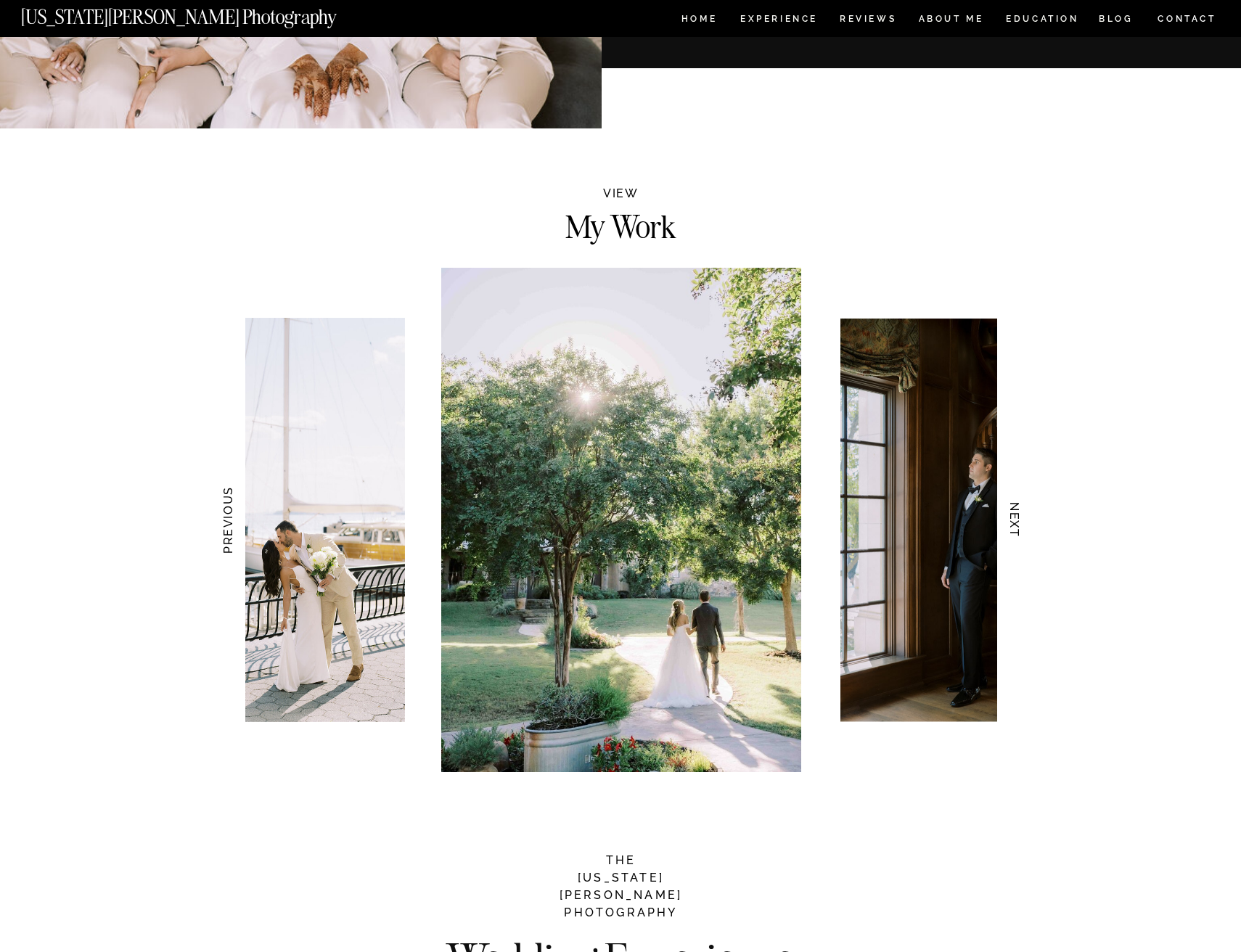
click at [1013, 526] on h3 "NEXT" at bounding box center [1015, 520] width 16 height 91
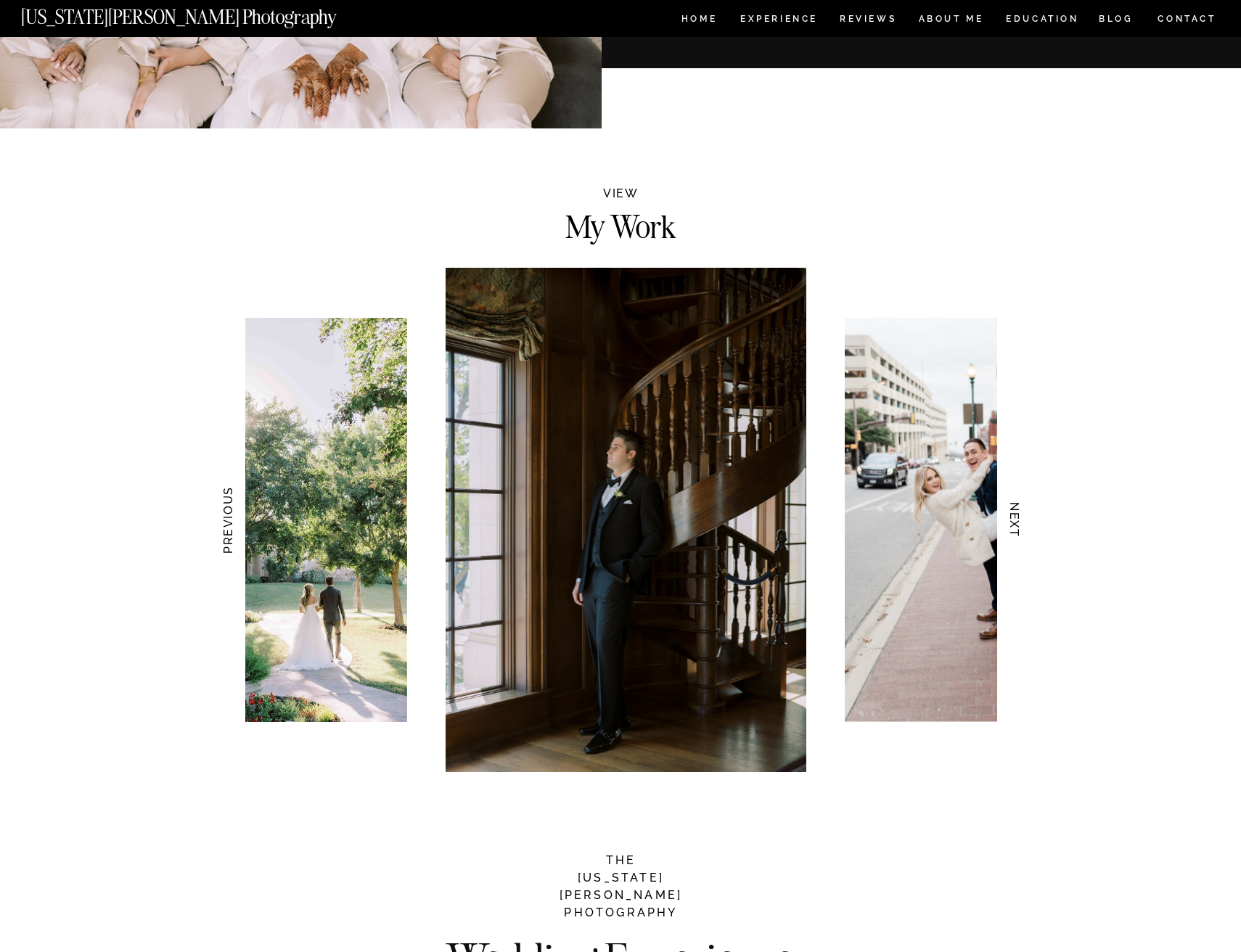
click at [1013, 526] on h3 "NEXT" at bounding box center [1015, 520] width 16 height 91
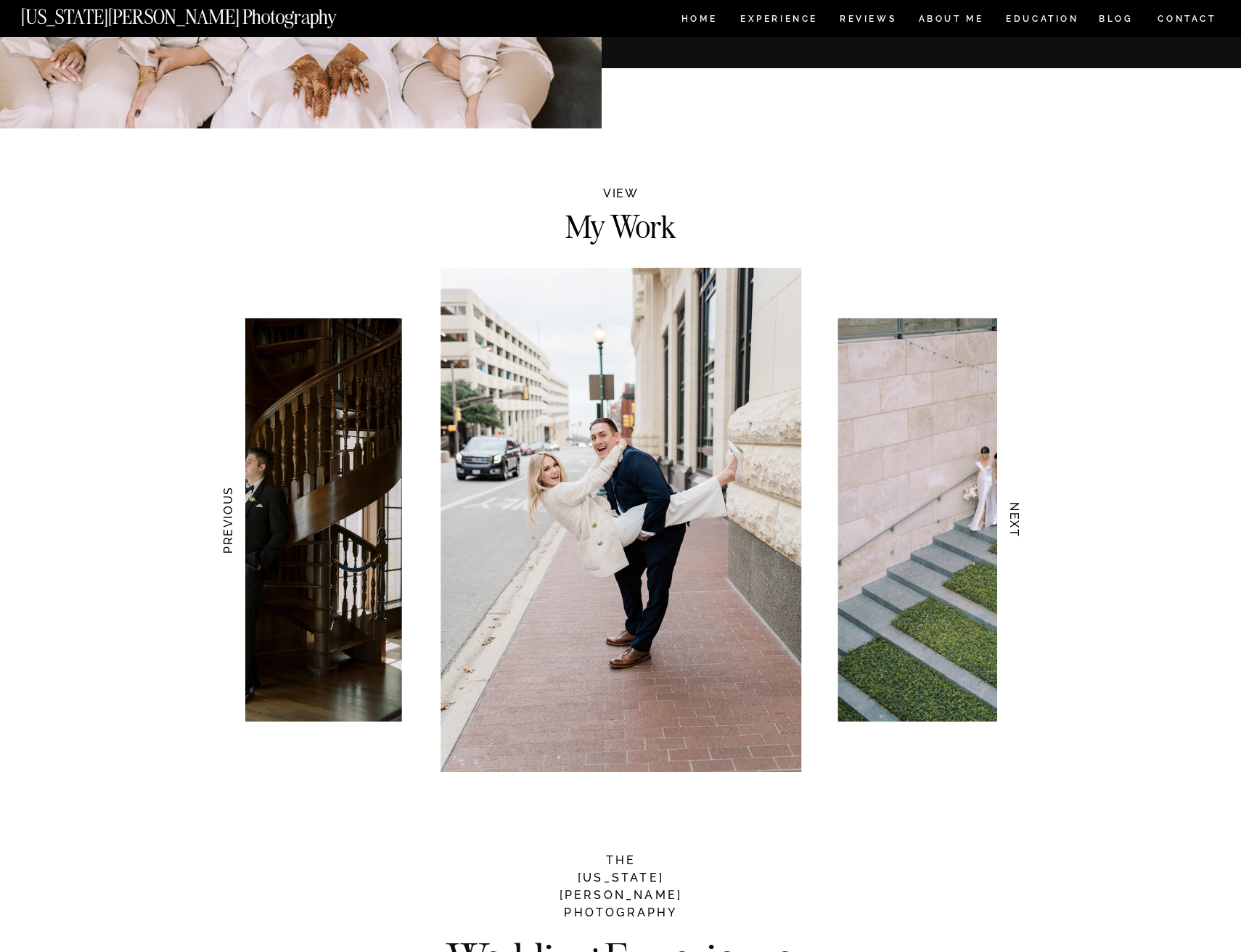
click at [1013, 526] on h3 "NEXT" at bounding box center [1015, 520] width 16 height 91
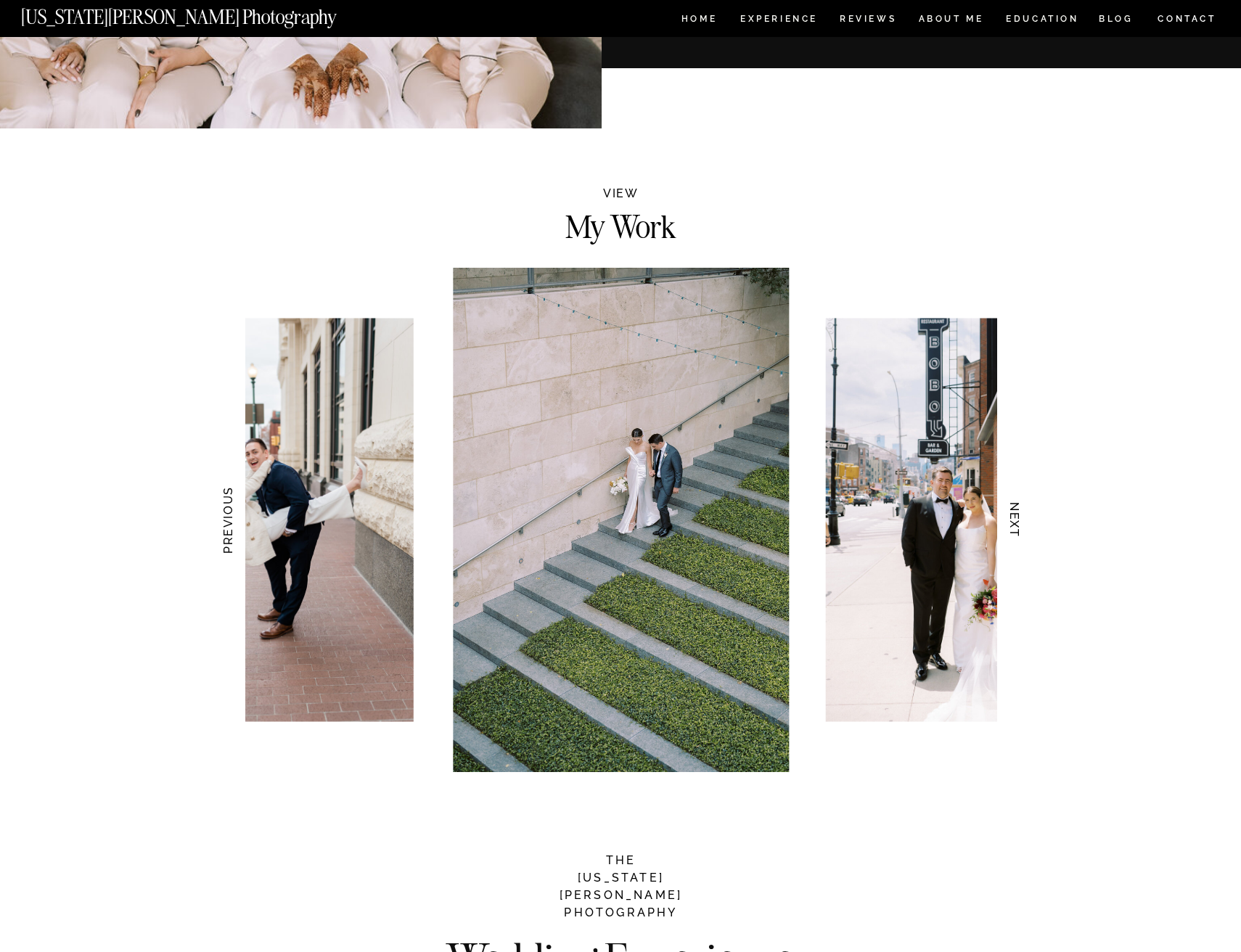
click at [1013, 526] on h3 "NEXT" at bounding box center [1015, 520] width 16 height 91
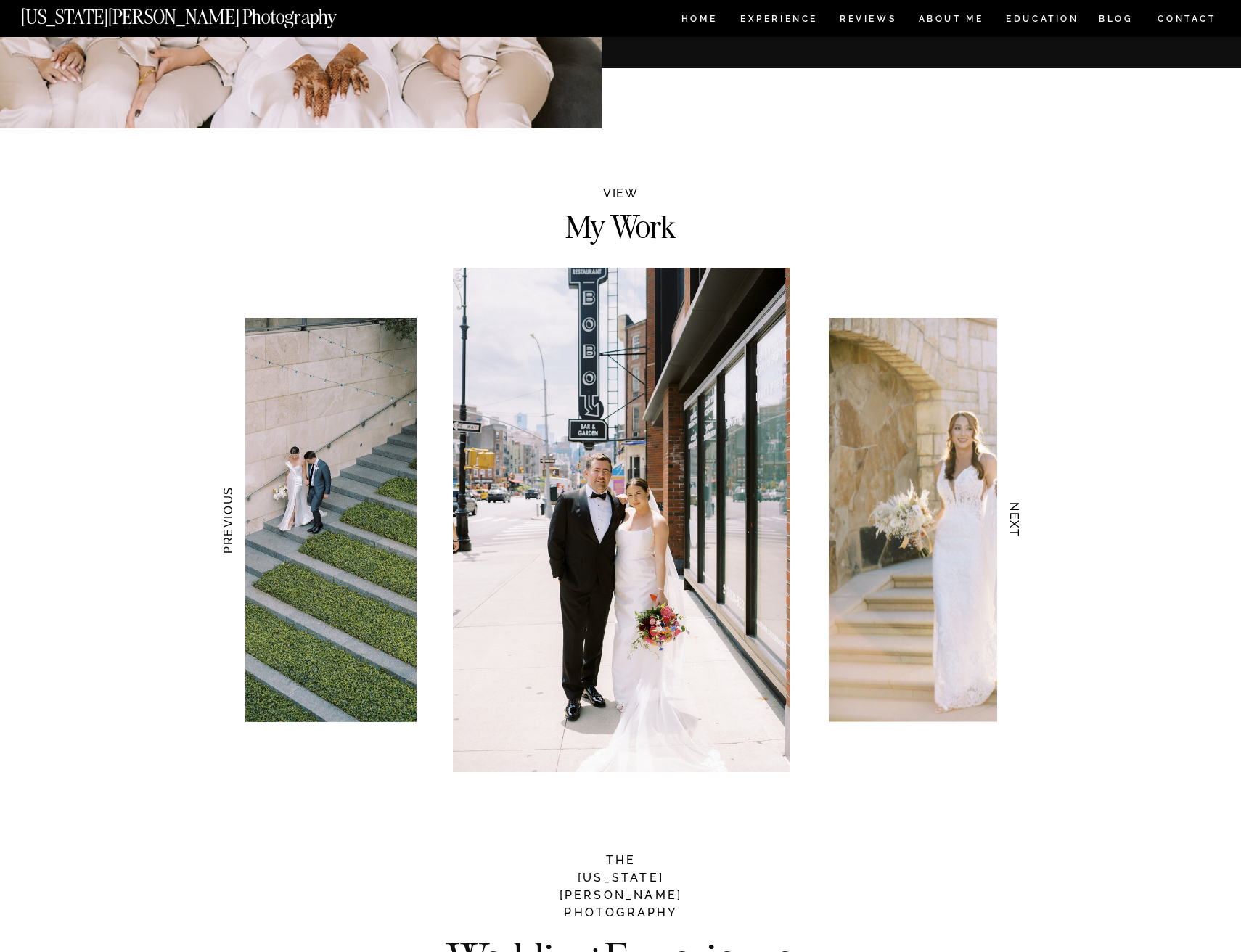
click at [1013, 526] on h3 "NEXT" at bounding box center [1015, 520] width 16 height 91
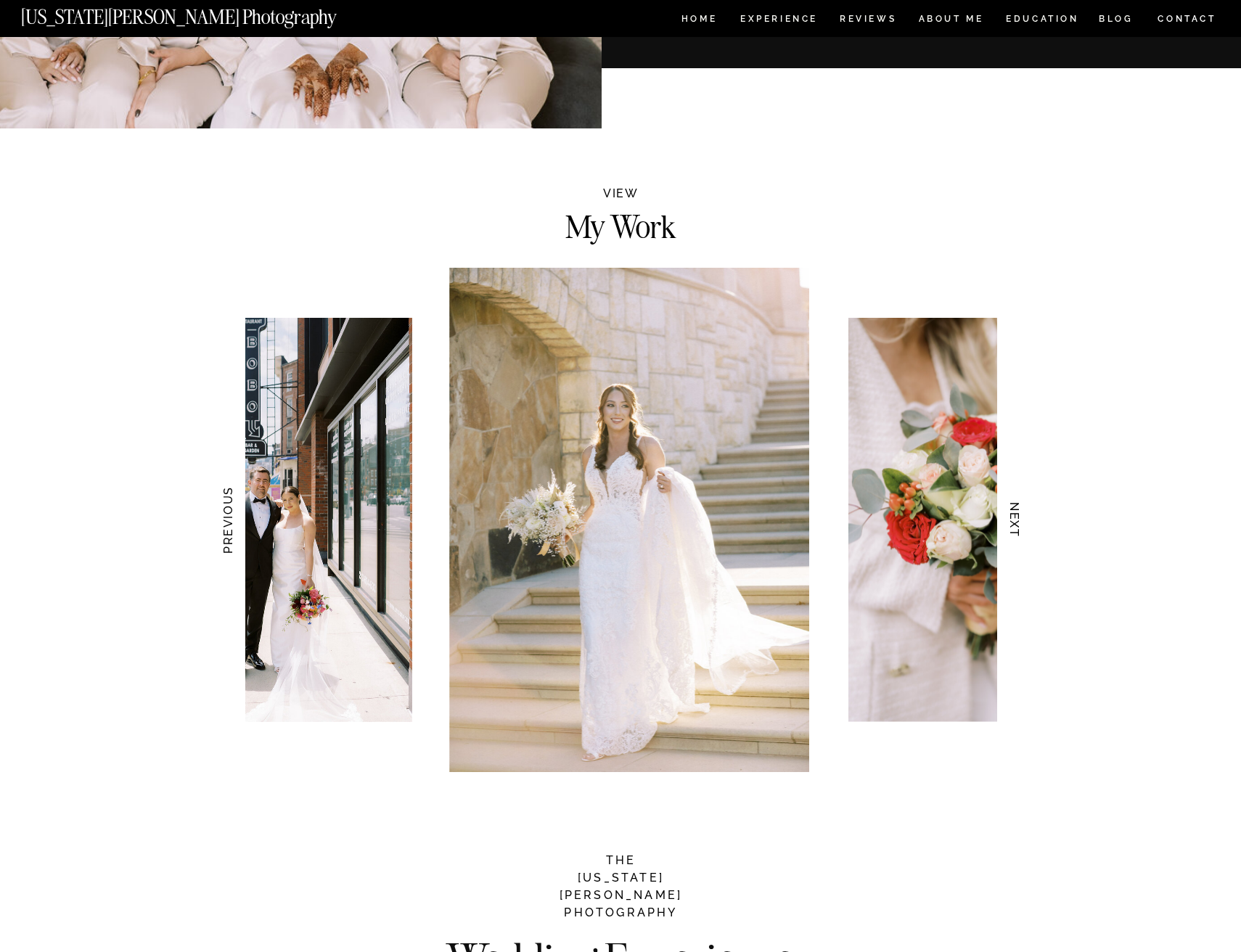
click at [1013, 526] on h3 "NEXT" at bounding box center [1015, 520] width 16 height 91
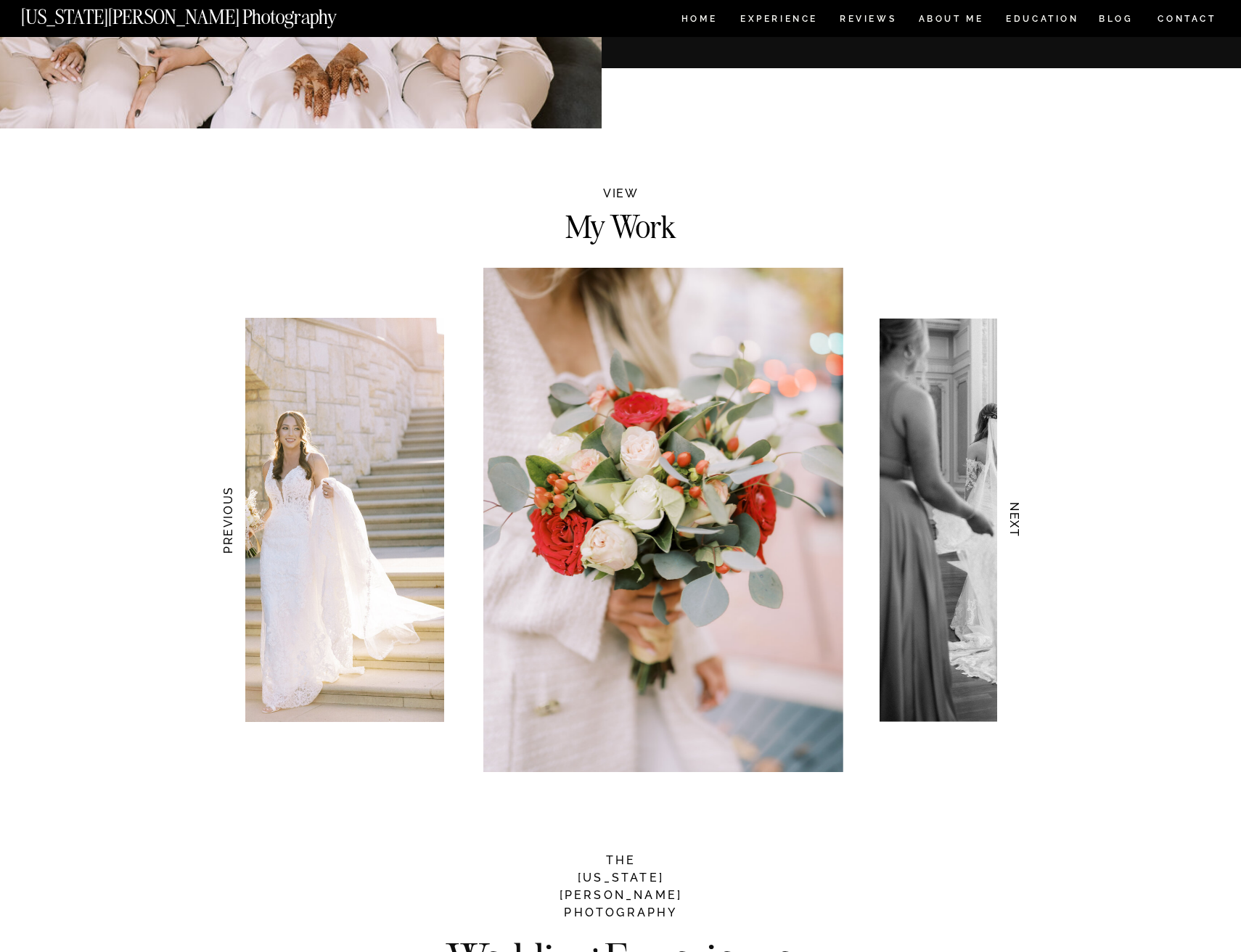
click at [1013, 526] on h3 "NEXT" at bounding box center [1015, 520] width 16 height 91
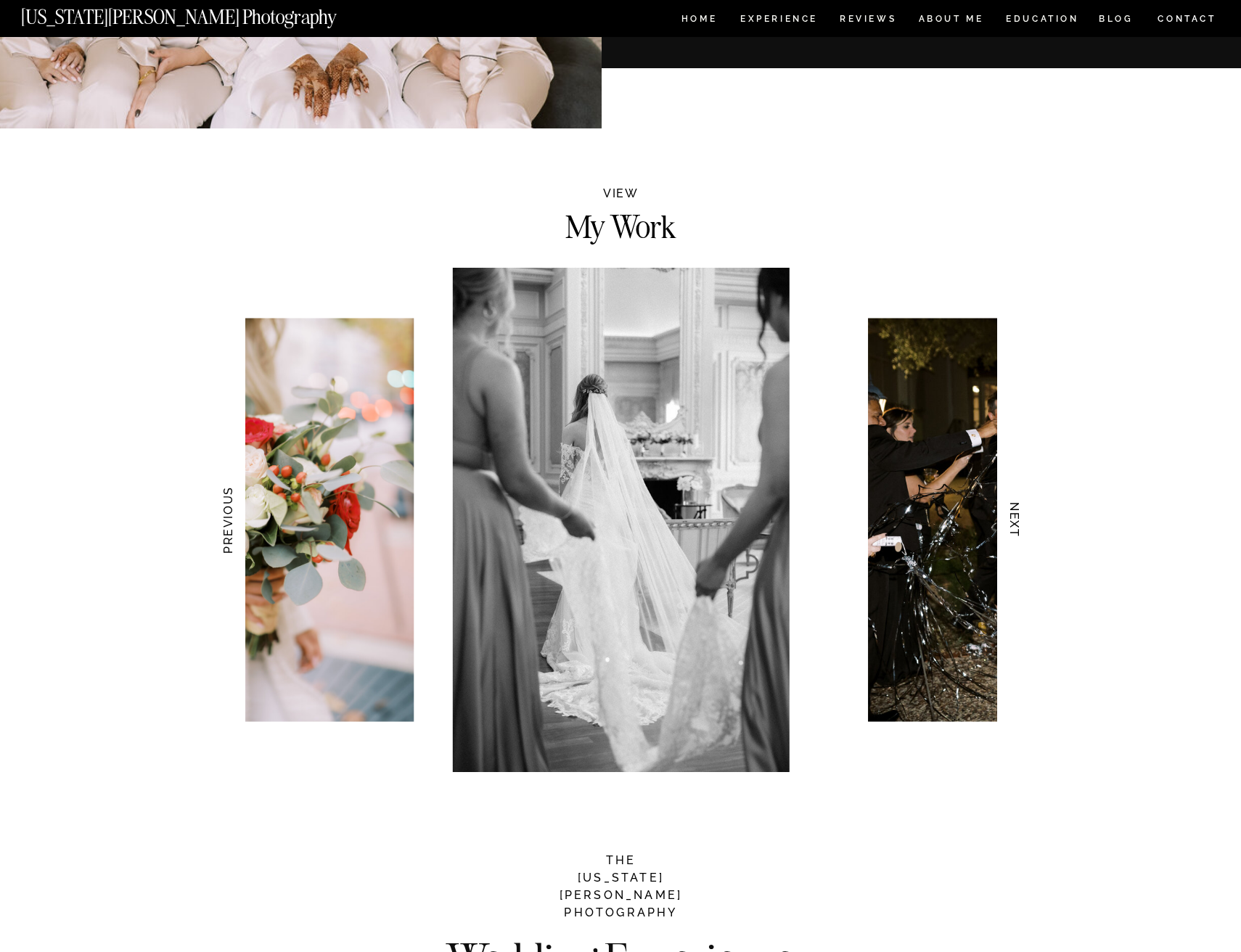
click at [1013, 526] on h3 "NEXT" at bounding box center [1015, 520] width 16 height 91
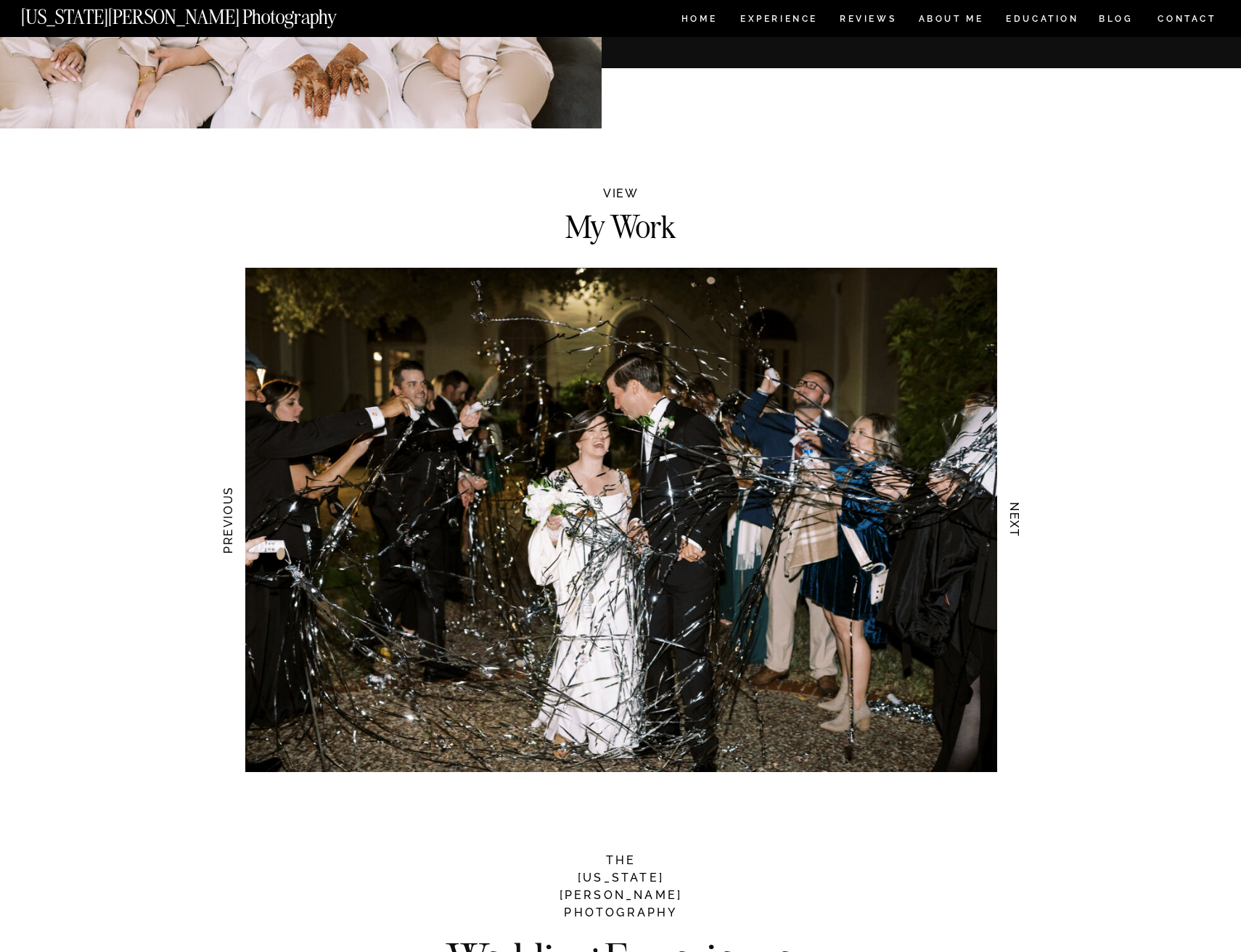
click at [1013, 526] on h3 "NEXT" at bounding box center [1015, 520] width 16 height 91
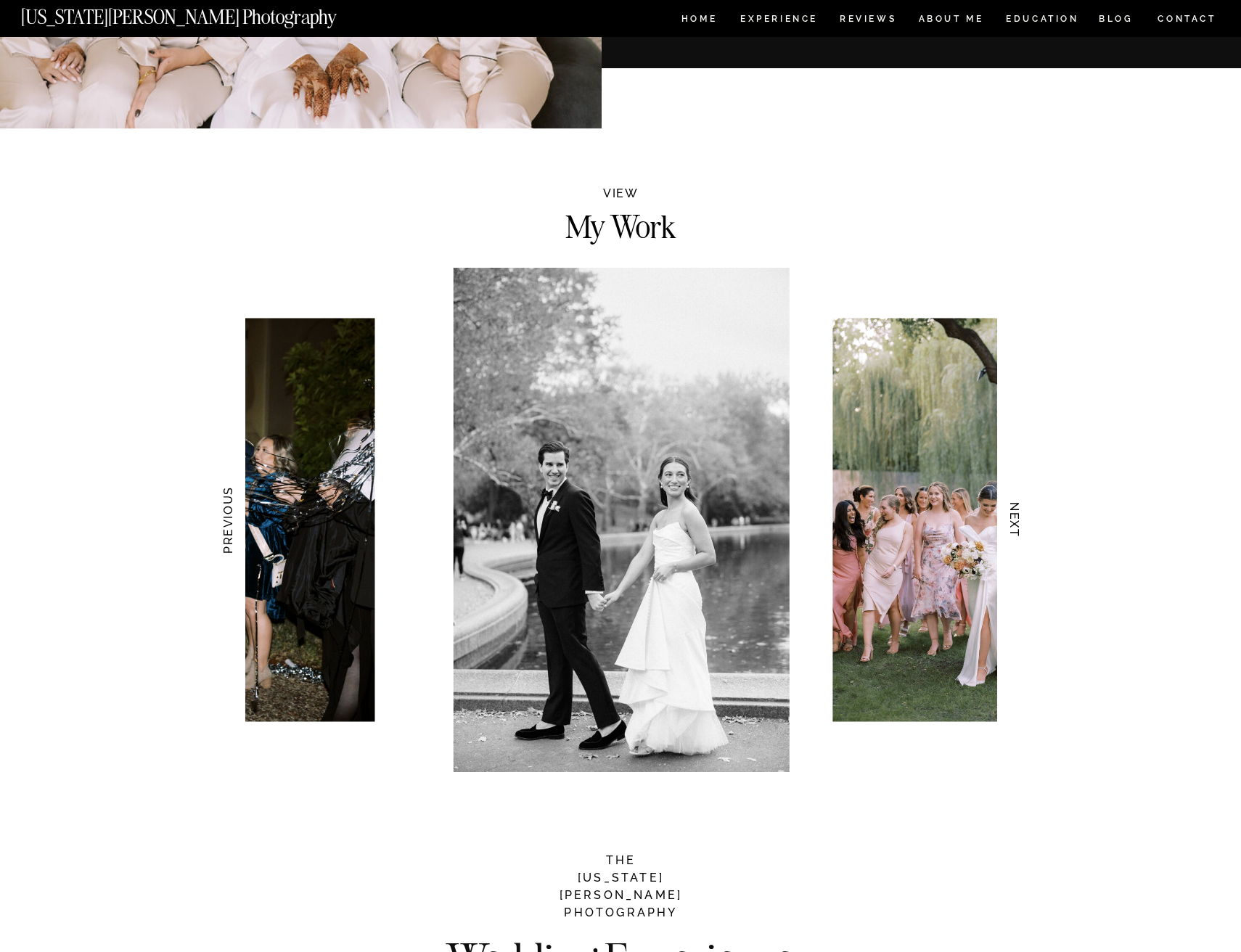
click at [1013, 526] on h3 "NEXT" at bounding box center [1015, 520] width 16 height 91
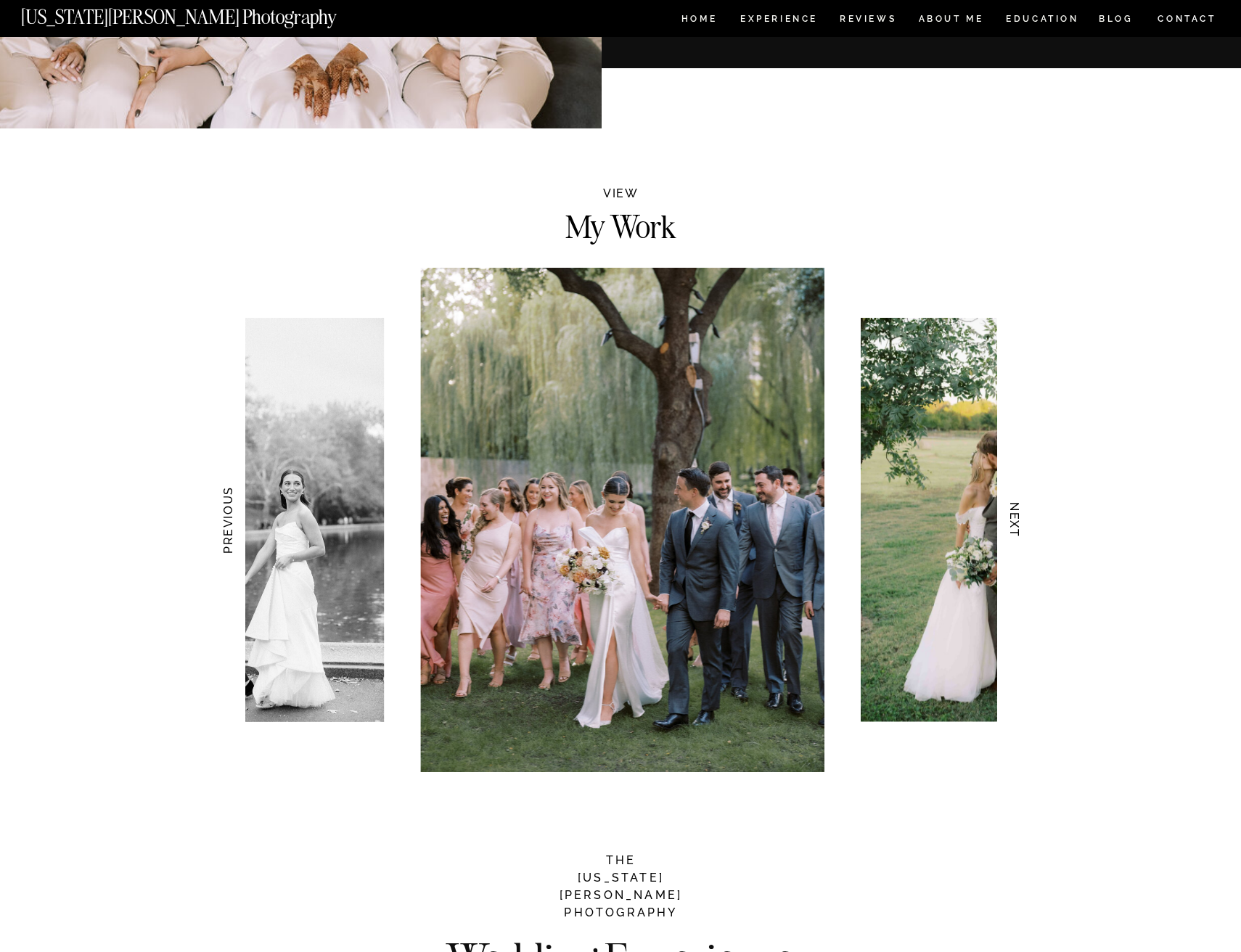
click at [1013, 526] on h3 "NEXT" at bounding box center [1015, 520] width 16 height 91
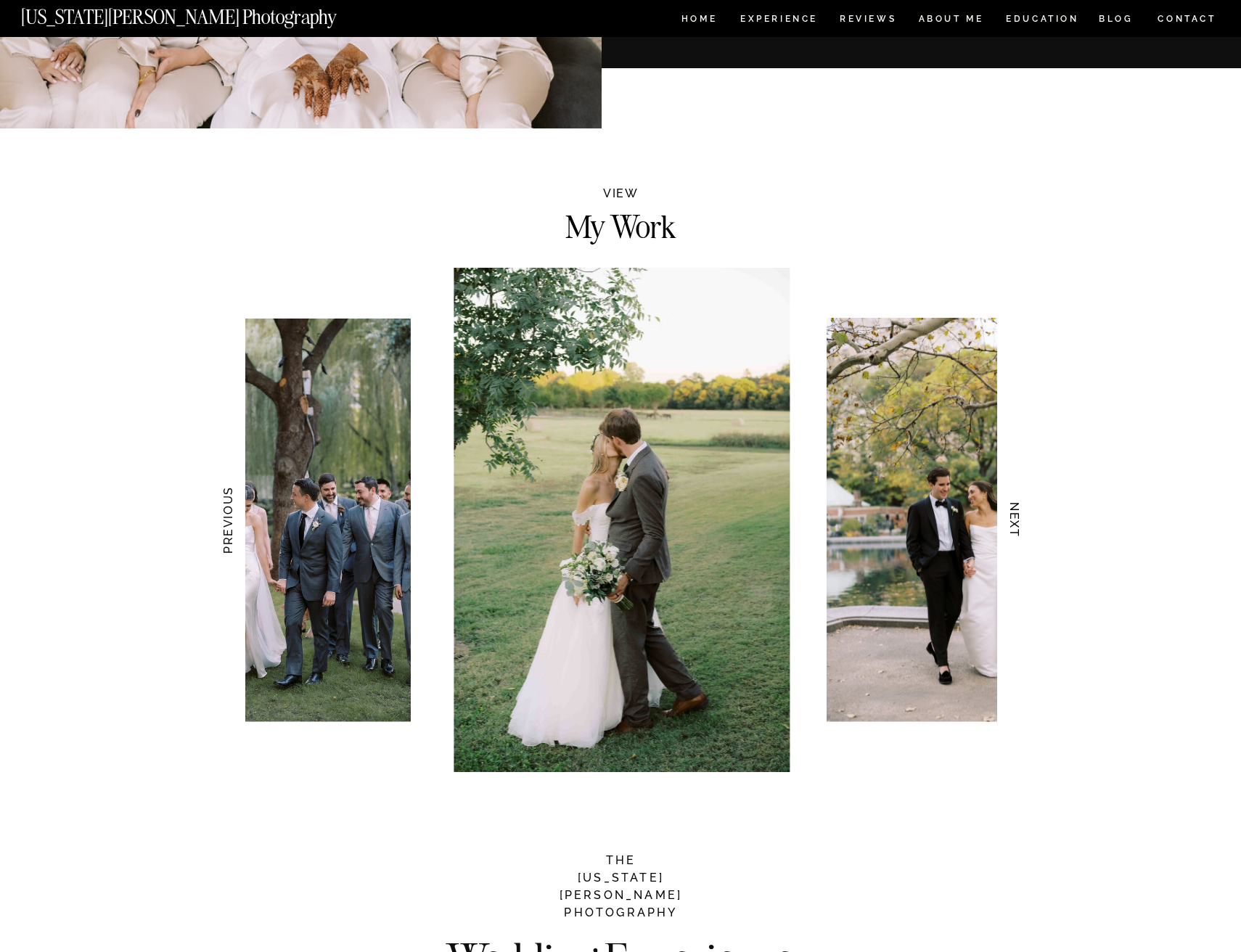
click at [1013, 526] on h3 "NEXT" at bounding box center [1015, 520] width 16 height 91
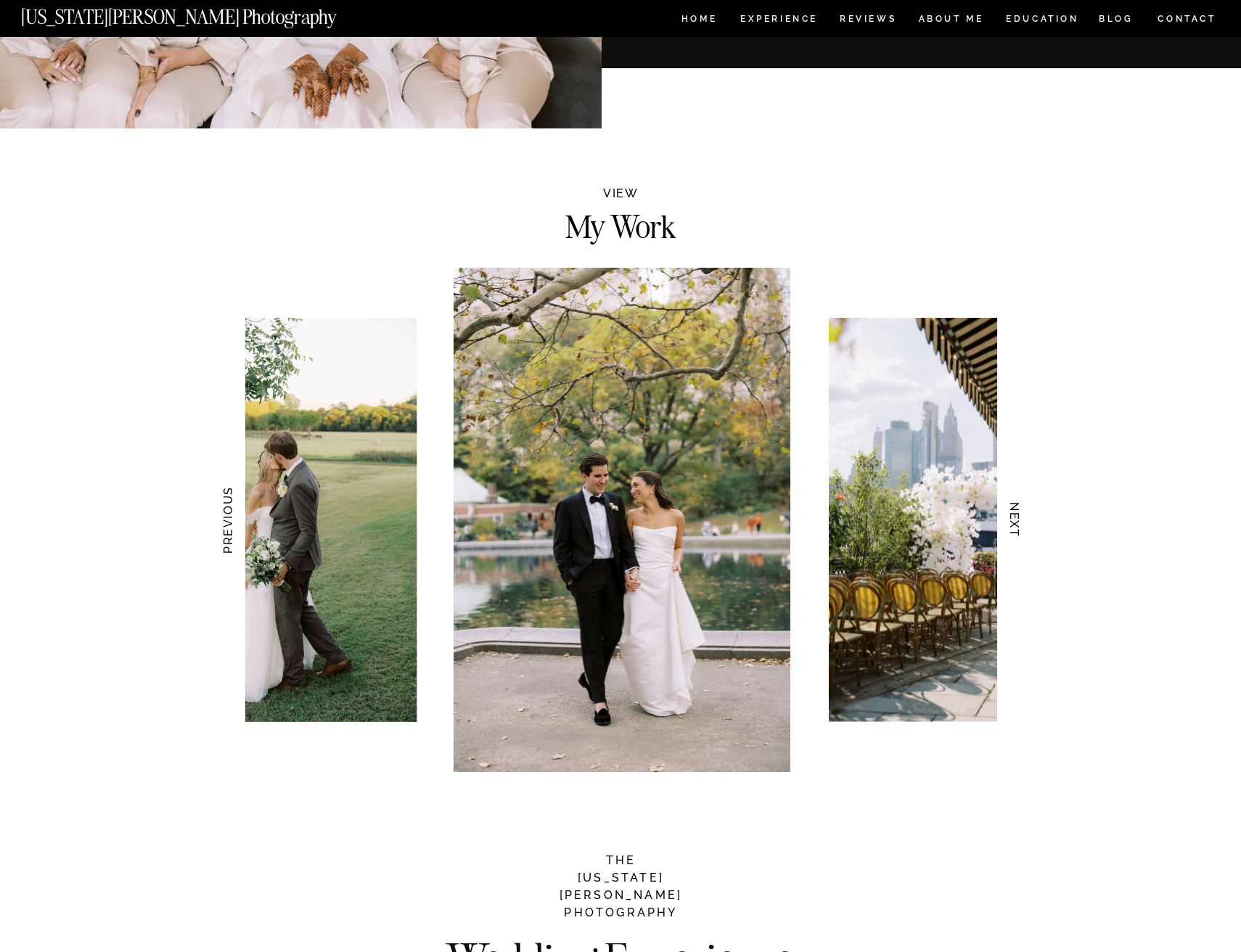
click at [1013, 526] on h3 "NEXT" at bounding box center [1015, 520] width 16 height 91
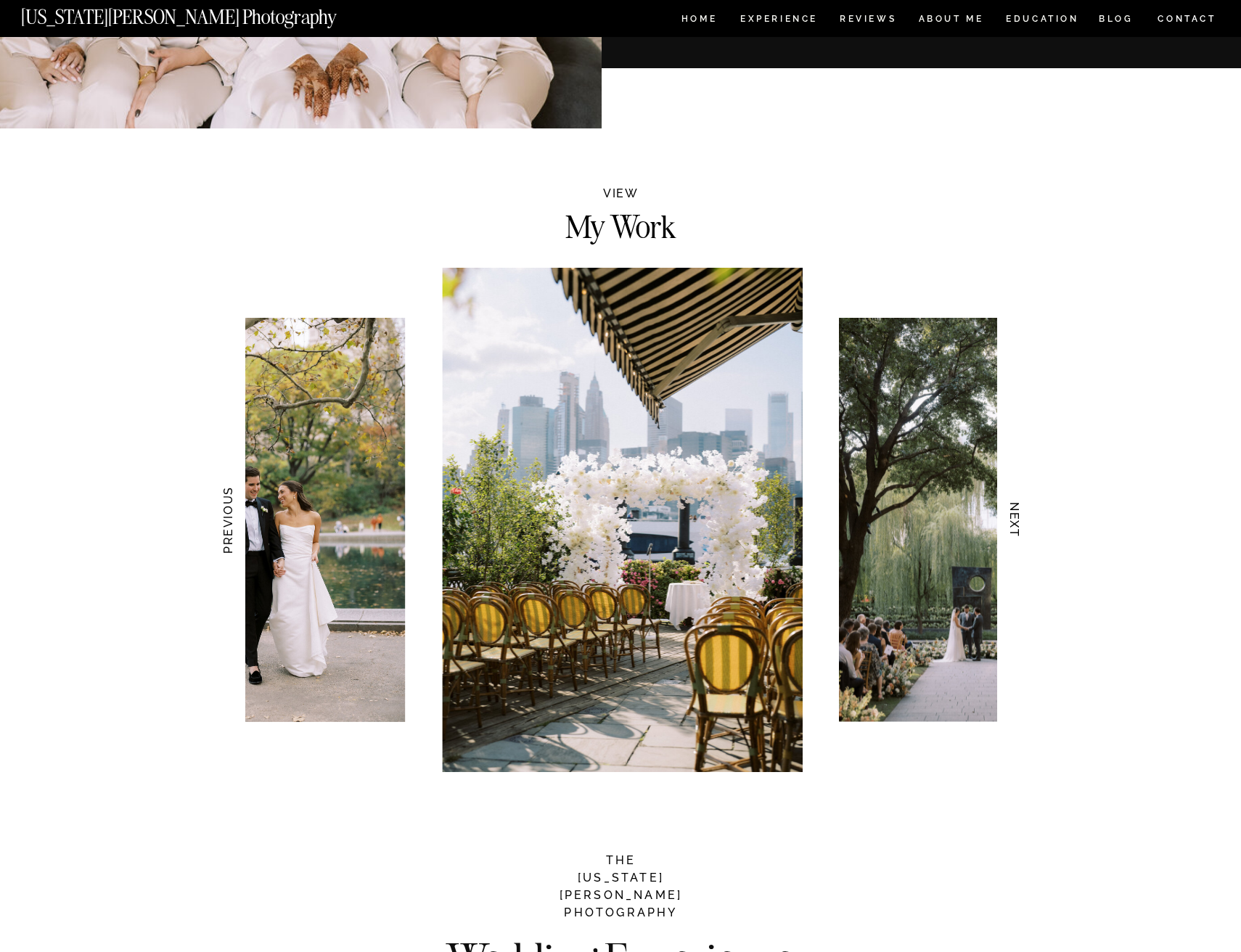
click at [1013, 526] on h3 "NEXT" at bounding box center [1015, 520] width 16 height 91
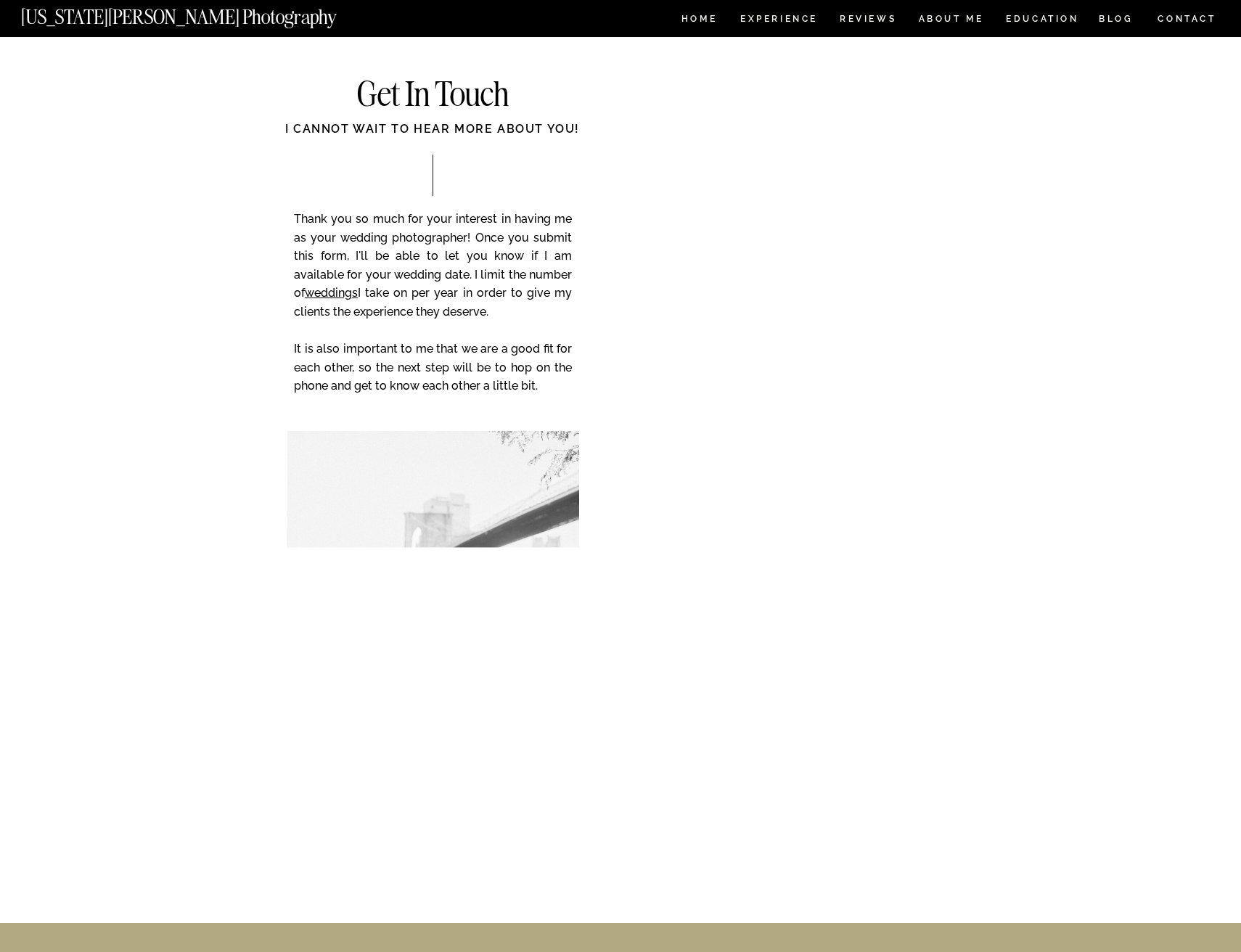
scroll to position [5442, 0]
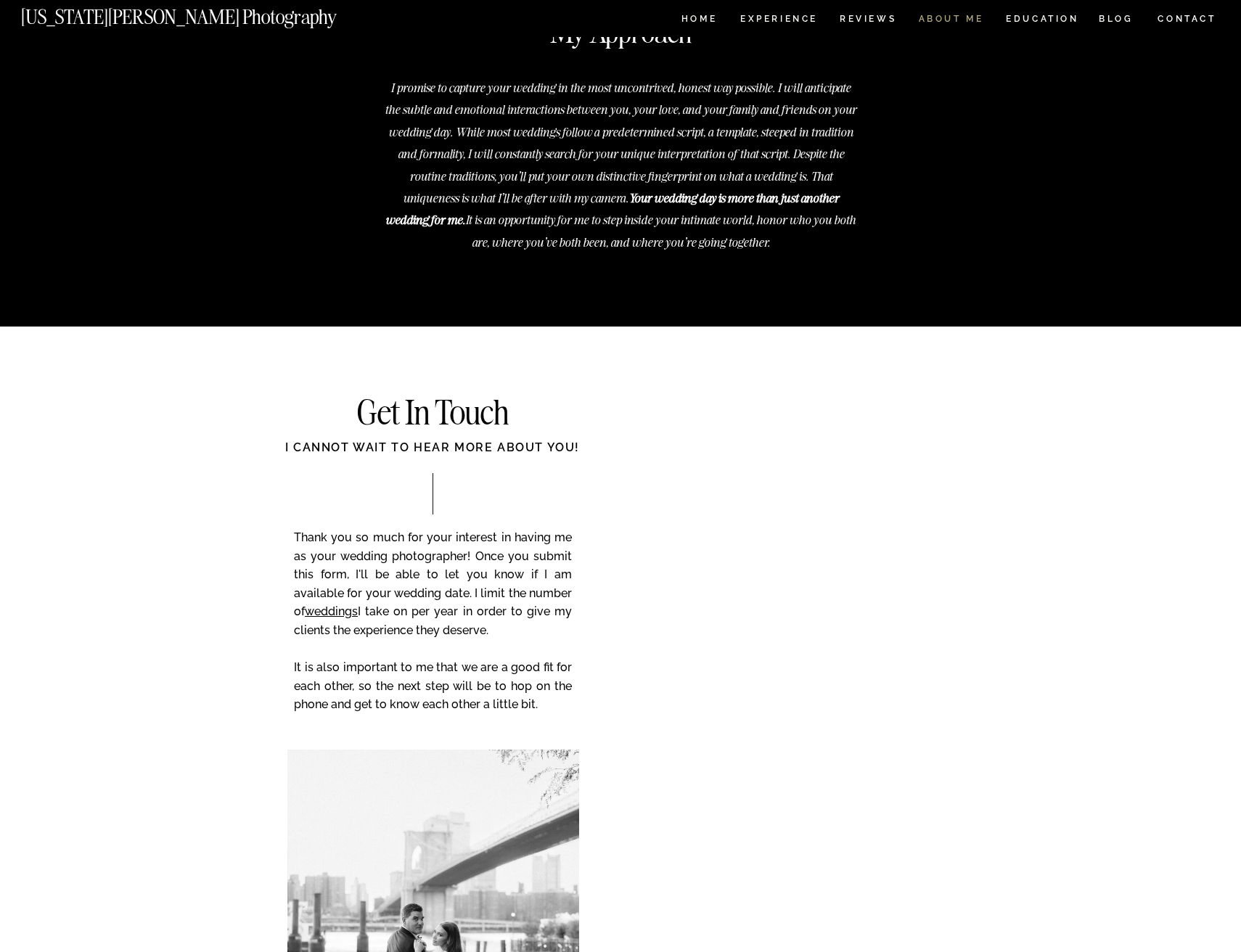
click at [950, 21] on nav "ABOUT ME" at bounding box center [950, 21] width 66 height 12
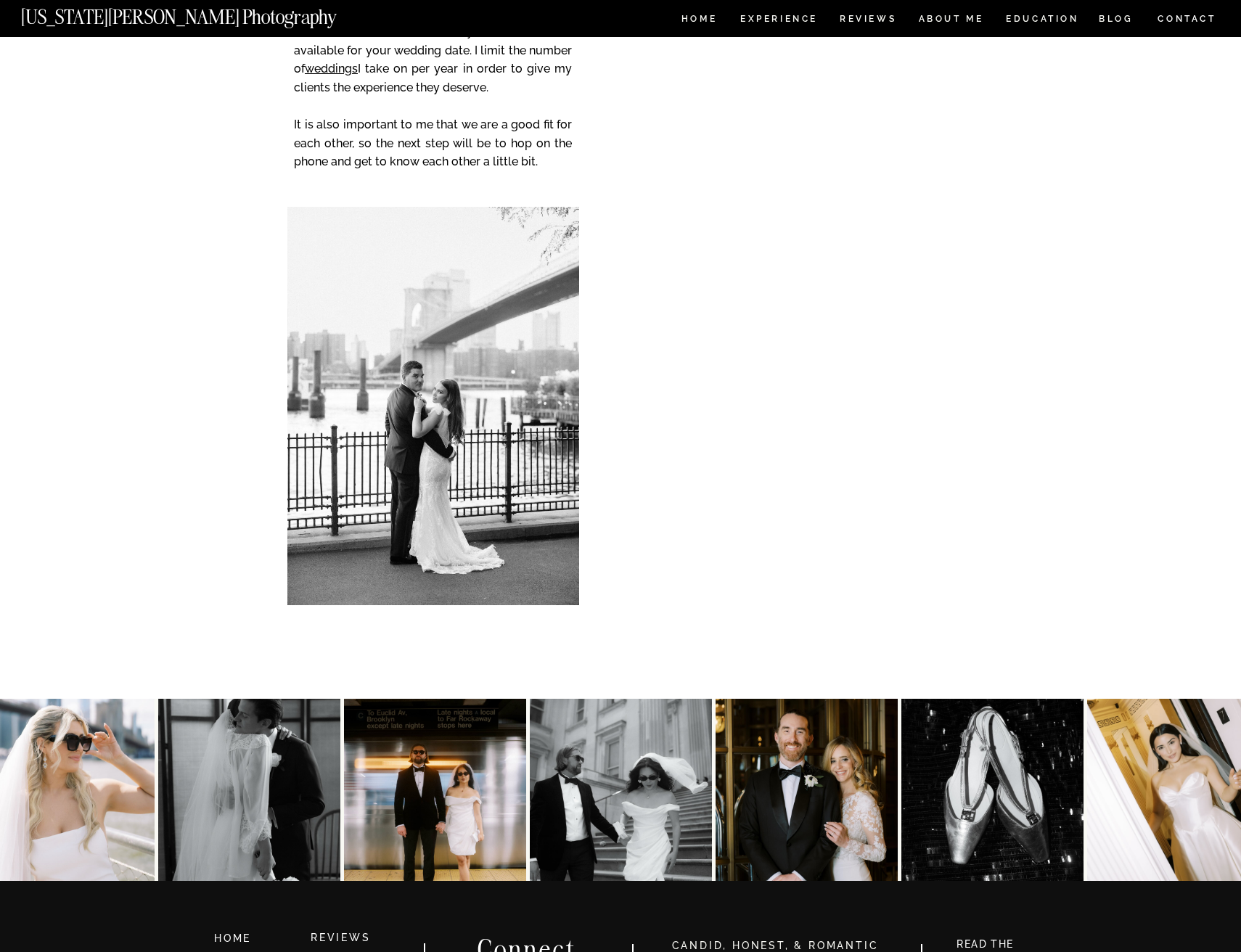
scroll to position [2797, 0]
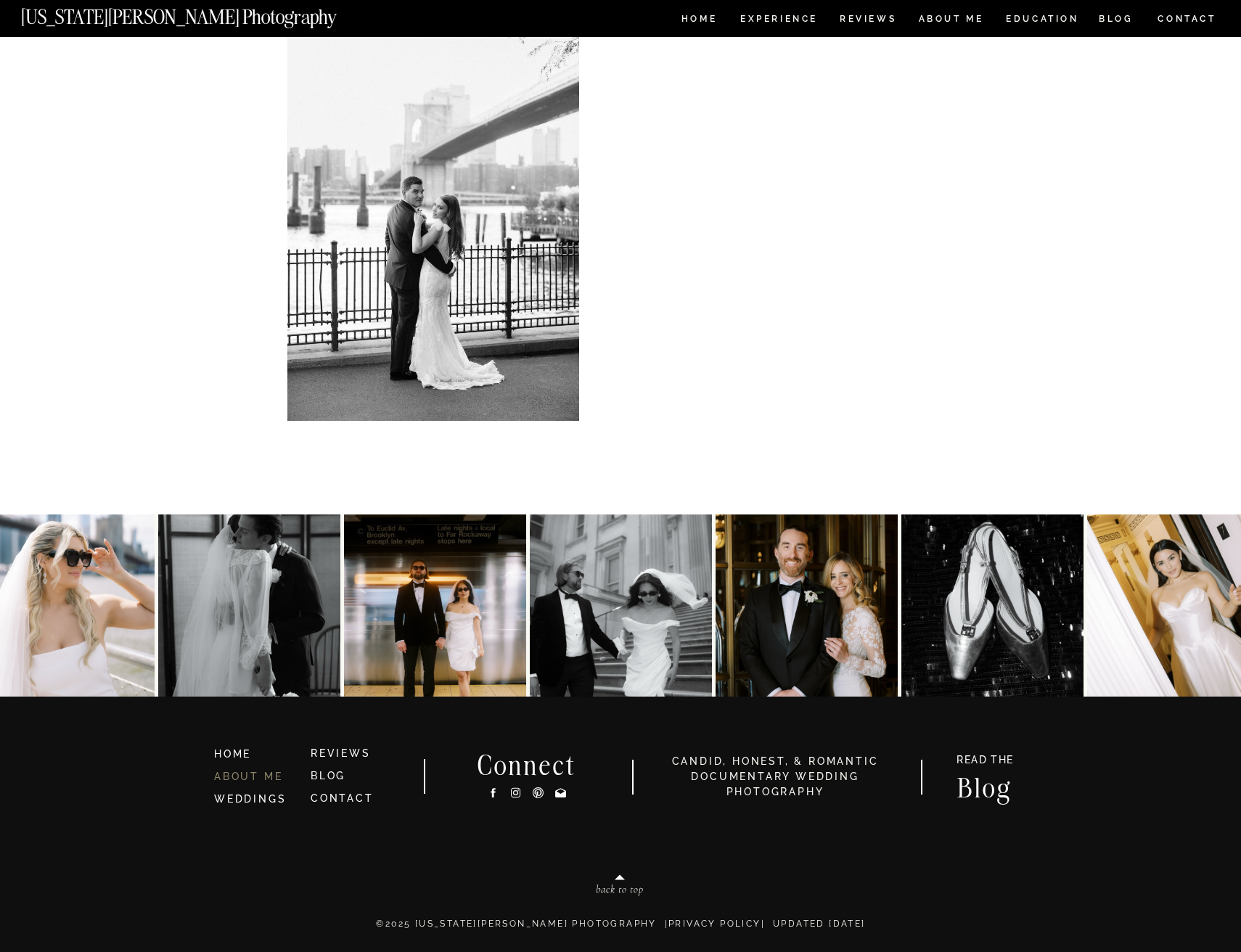
click at [263, 776] on link "ABOUT ME" at bounding box center [248, 776] width 68 height 12
click at [325, 780] on link "BLOG" at bounding box center [327, 775] width 35 height 12
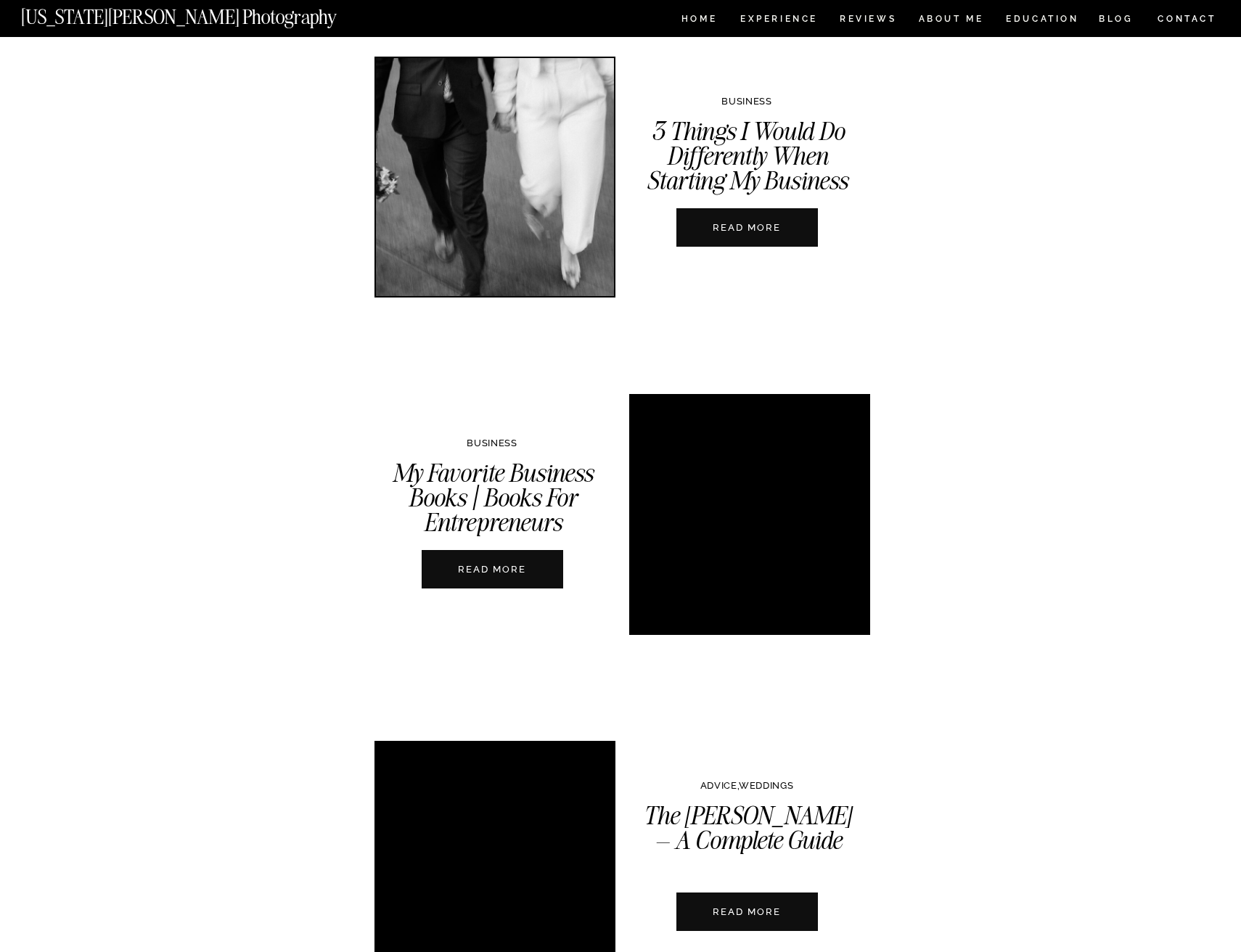
scroll to position [2685, 0]
